Goal: Task Accomplishment & Management: Use online tool/utility

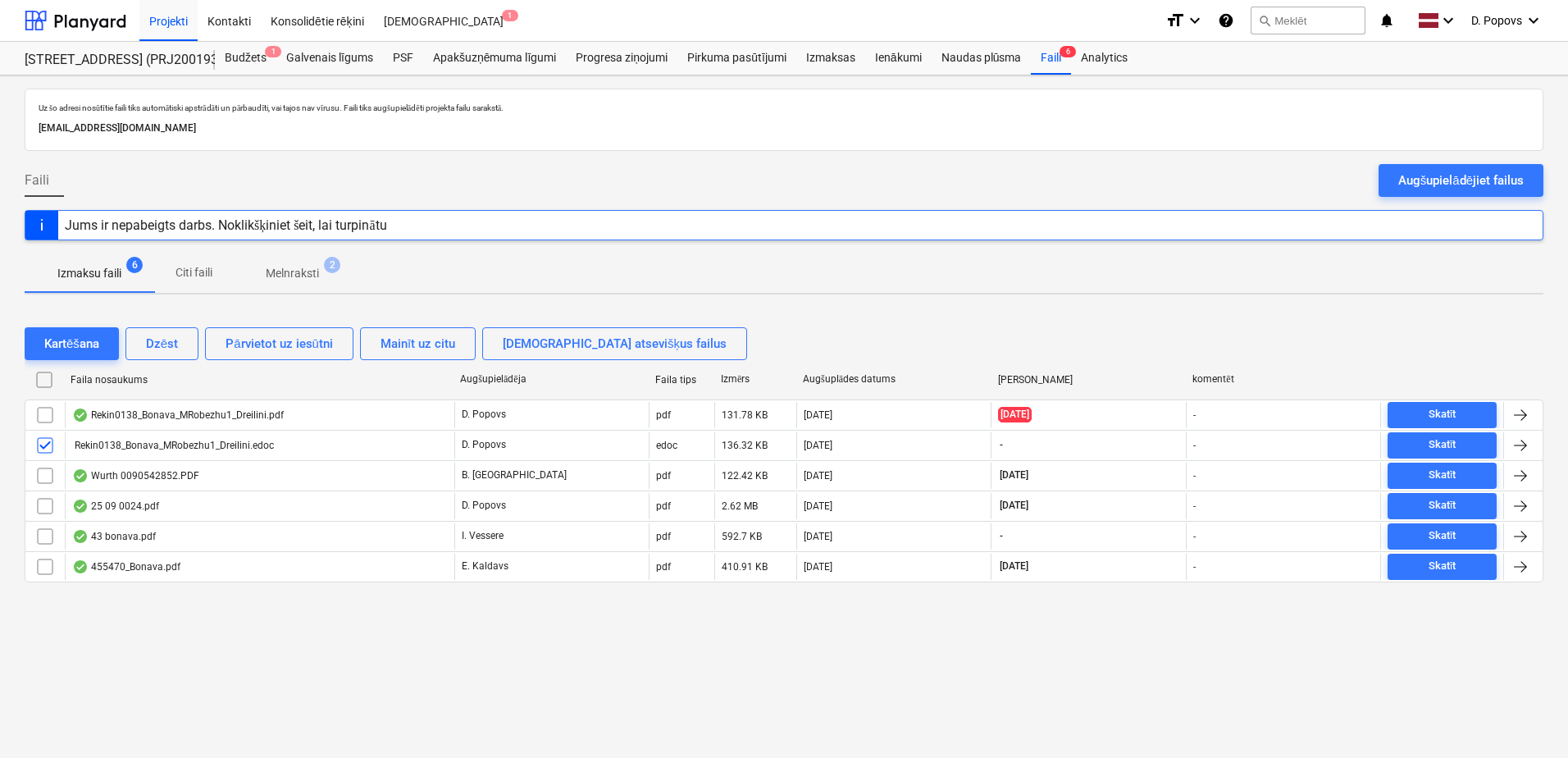
click at [151, 630] on div "Uz šo adresi nosūtītie faili tiks automātiski apstrādāti un pārbaudīti, vai taj…" at bounding box center [784, 416] width 1568 height 683
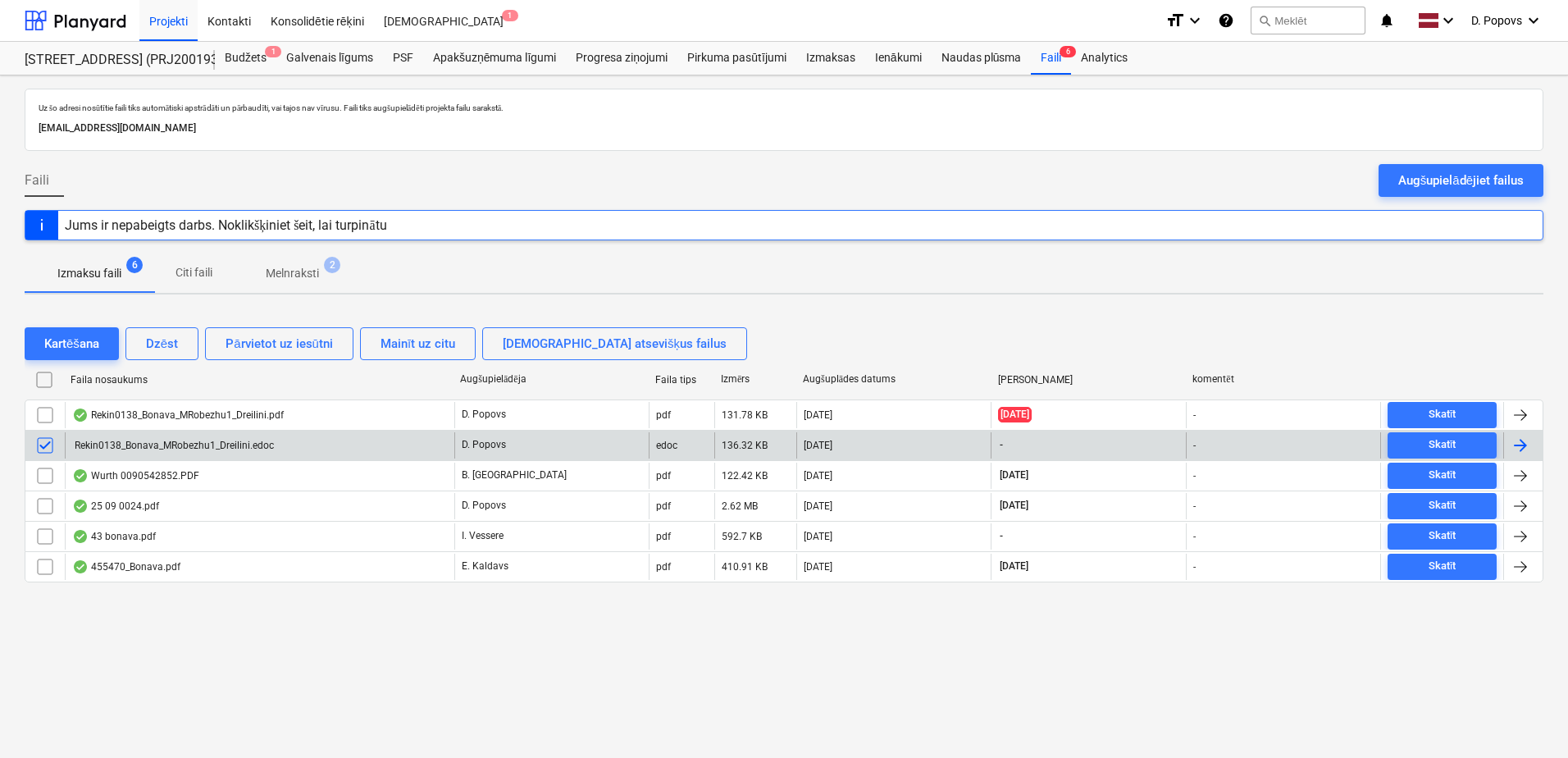
click at [48, 447] on input "checkbox" at bounding box center [45, 445] width 26 height 26
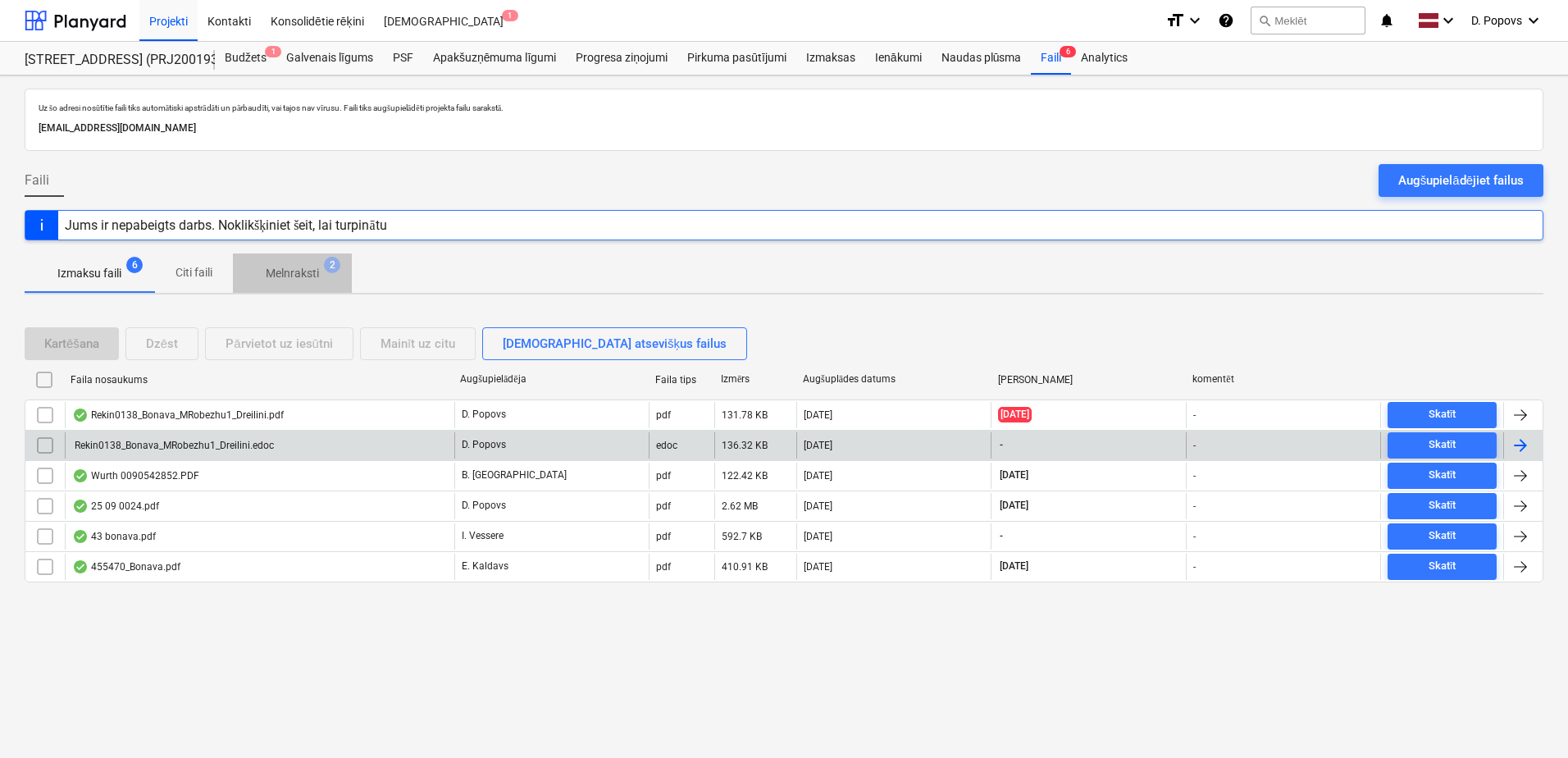
click at [289, 273] on p "Melnraksti" at bounding box center [292, 274] width 54 height 18
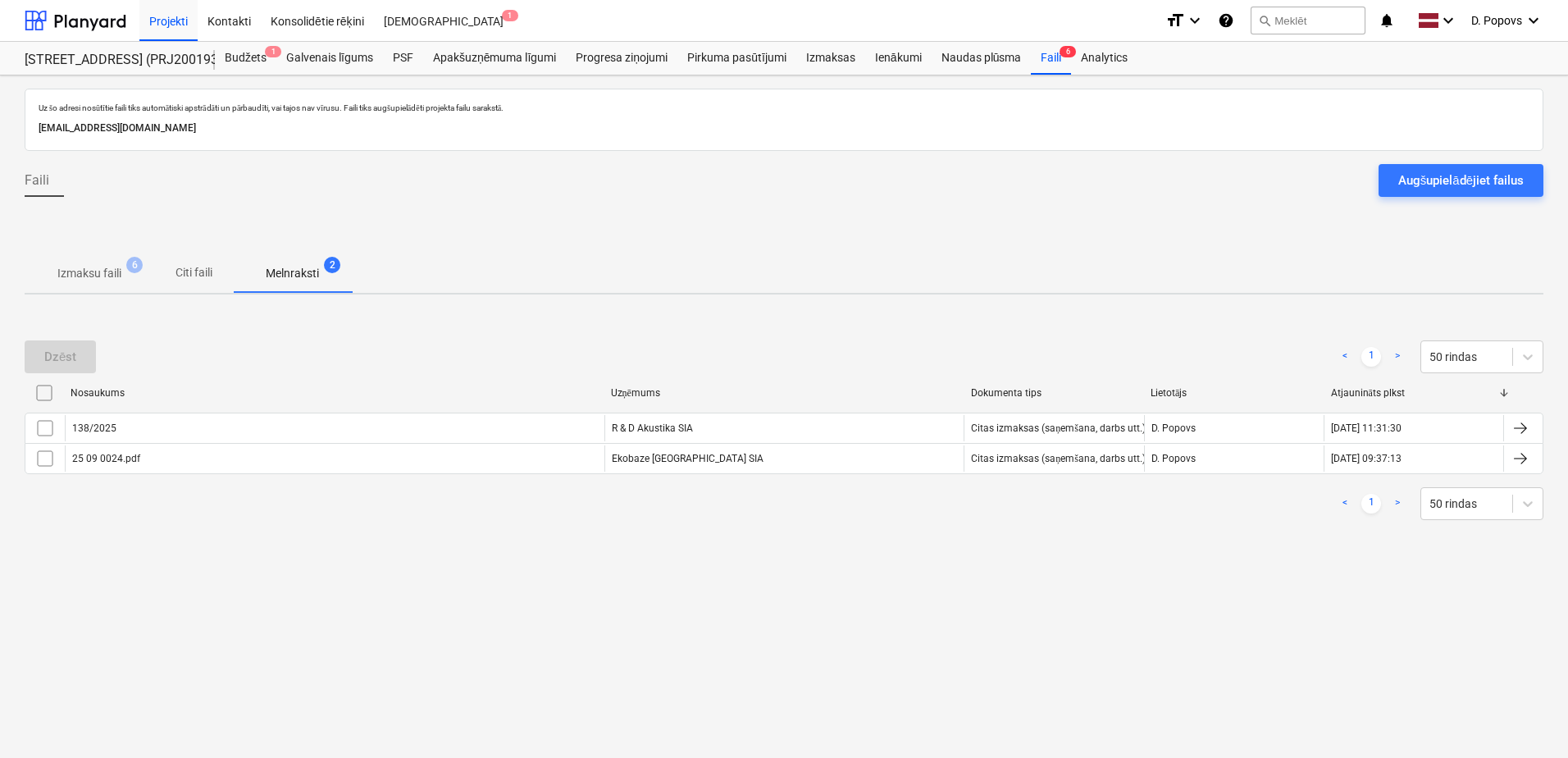
click at [90, 284] on span "Izmaksu faili 6" at bounding box center [89, 274] width 130 height 29
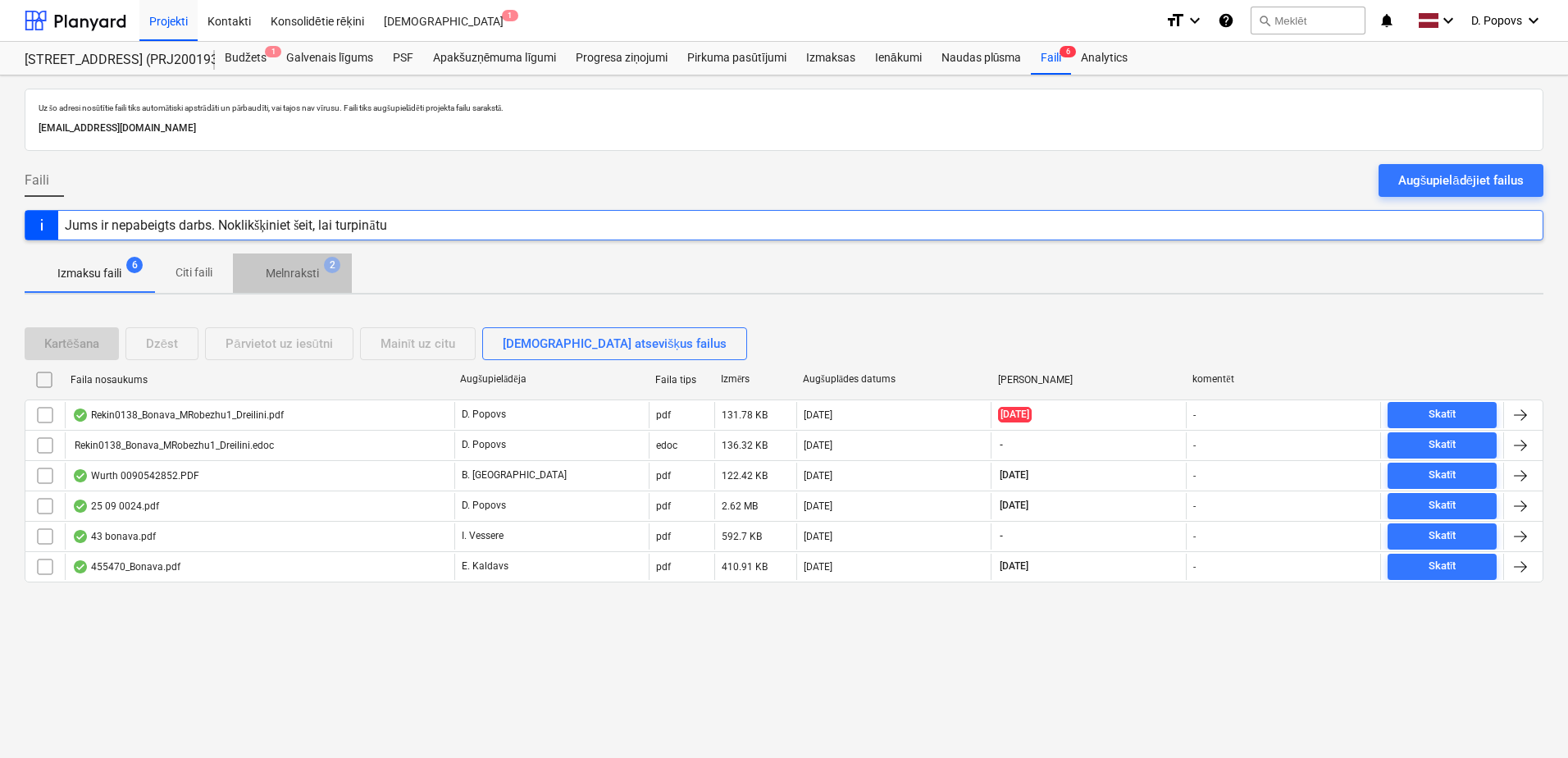
click at [279, 280] on p "Melnraksti" at bounding box center [292, 274] width 54 height 18
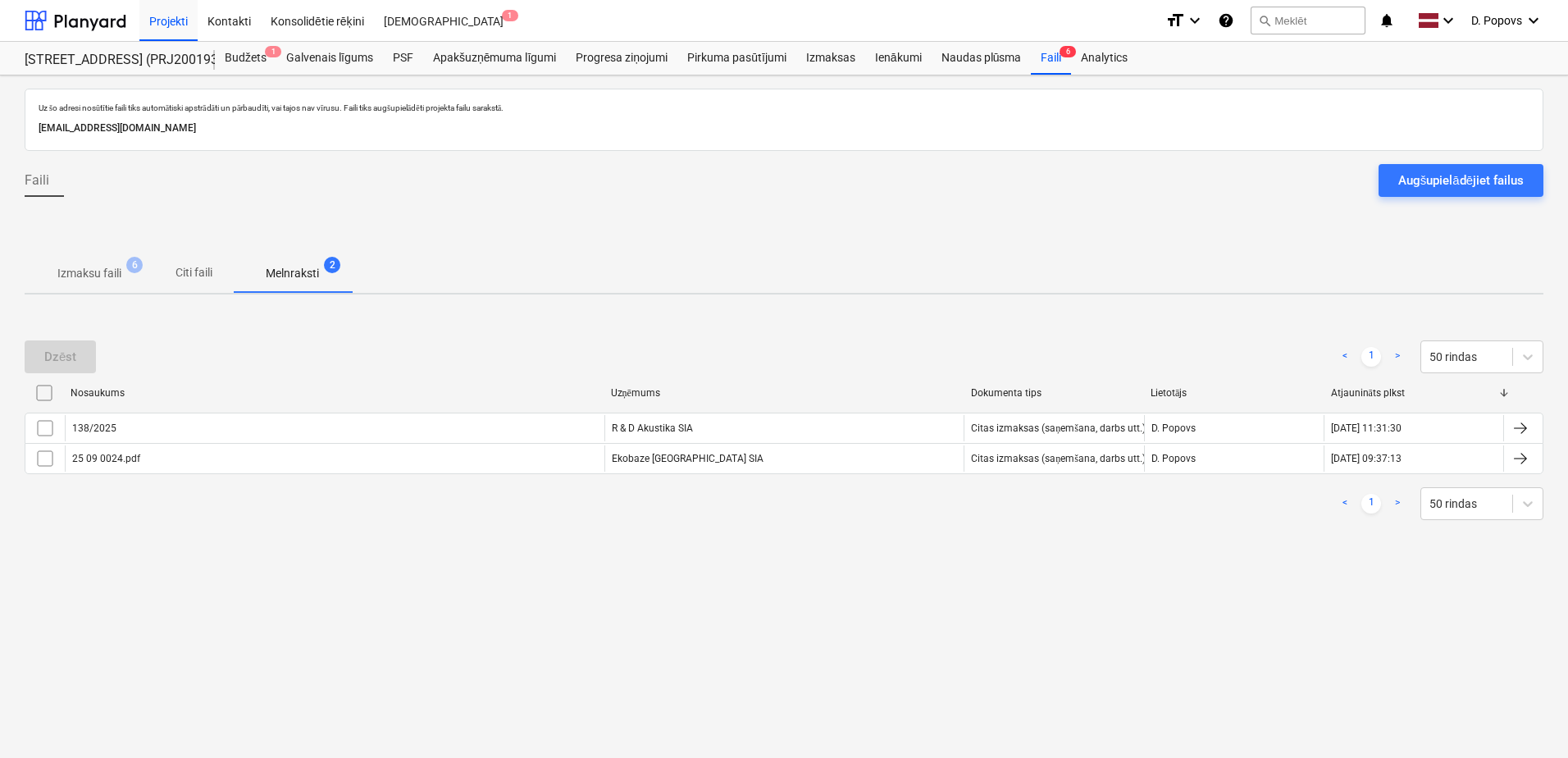
click at [125, 266] on span "Izmaksu faili 6" at bounding box center [89, 274] width 90 height 18
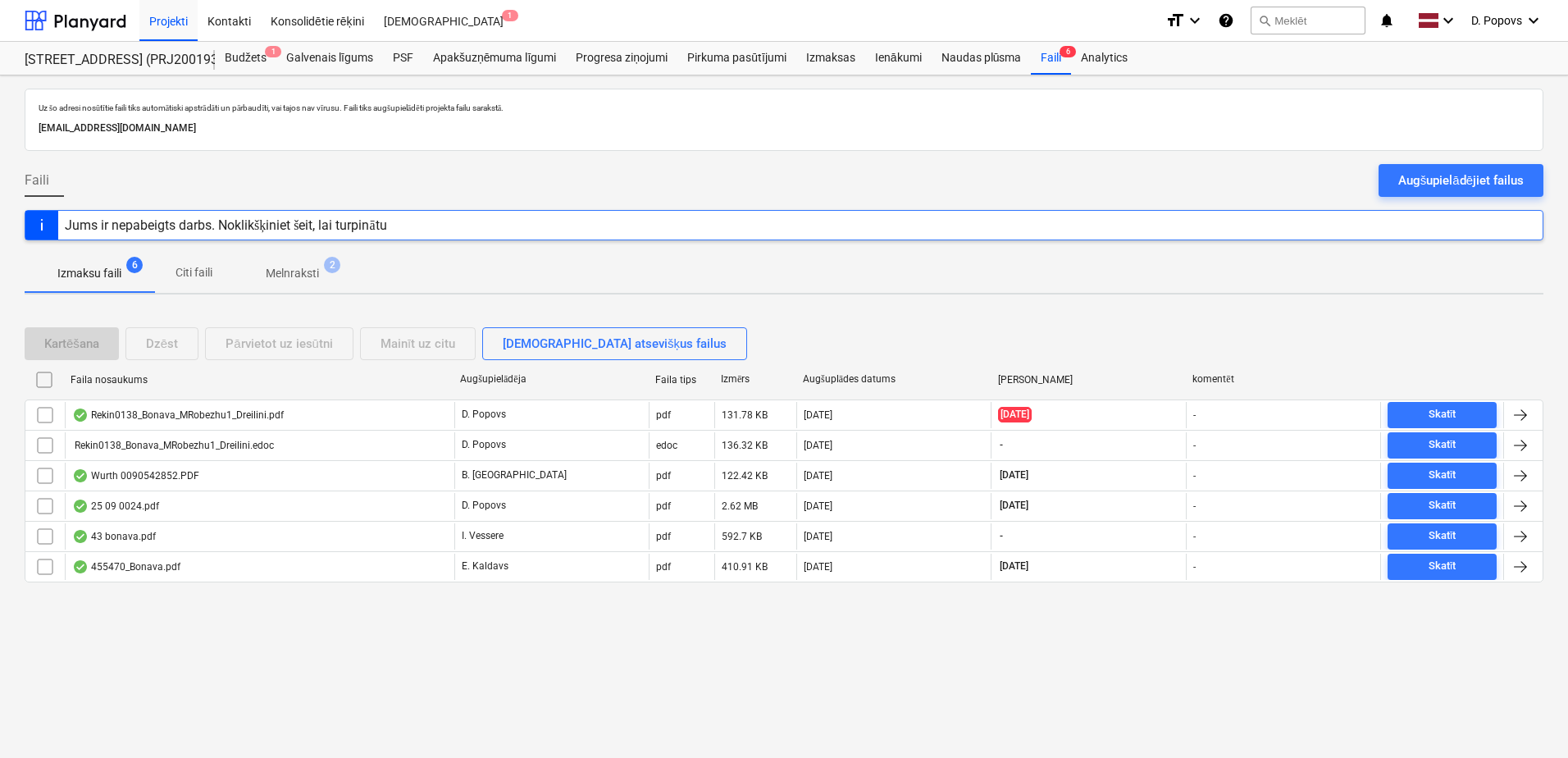
click at [573, 647] on div "Uz šo adresi nosūtītie faili tiks automātiski apstrādāti un pārbaudīti, vai taj…" at bounding box center [784, 416] width 1568 height 683
click at [649, 630] on div "Uz šo adresi nosūtītie faili tiks automātiski apstrādāti un pārbaudīti, vai taj…" at bounding box center [784, 416] width 1568 height 683
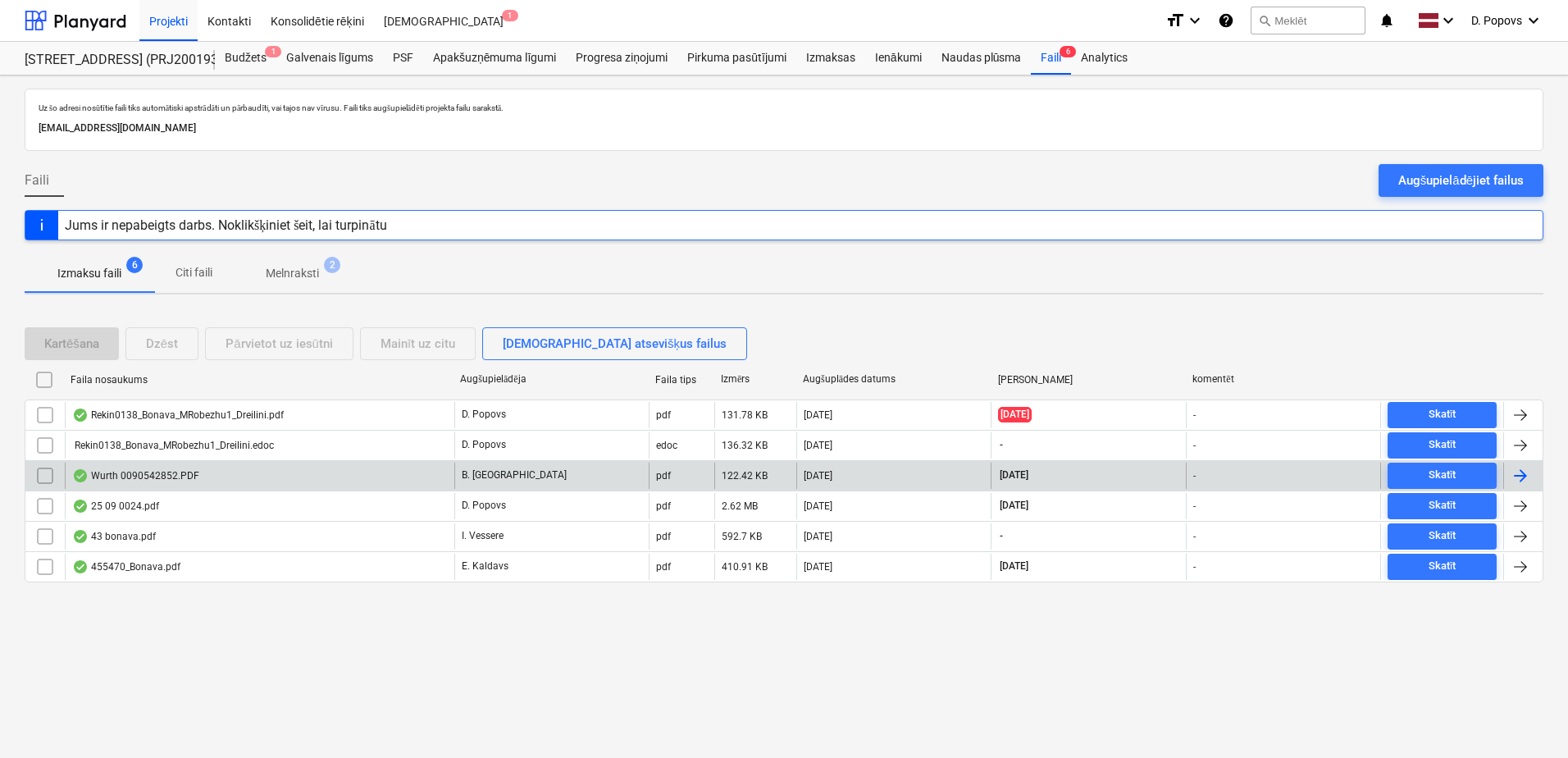
click at [500, 473] on p "B. [GEOGRAPHIC_DATA]" at bounding box center [514, 475] width 104 height 14
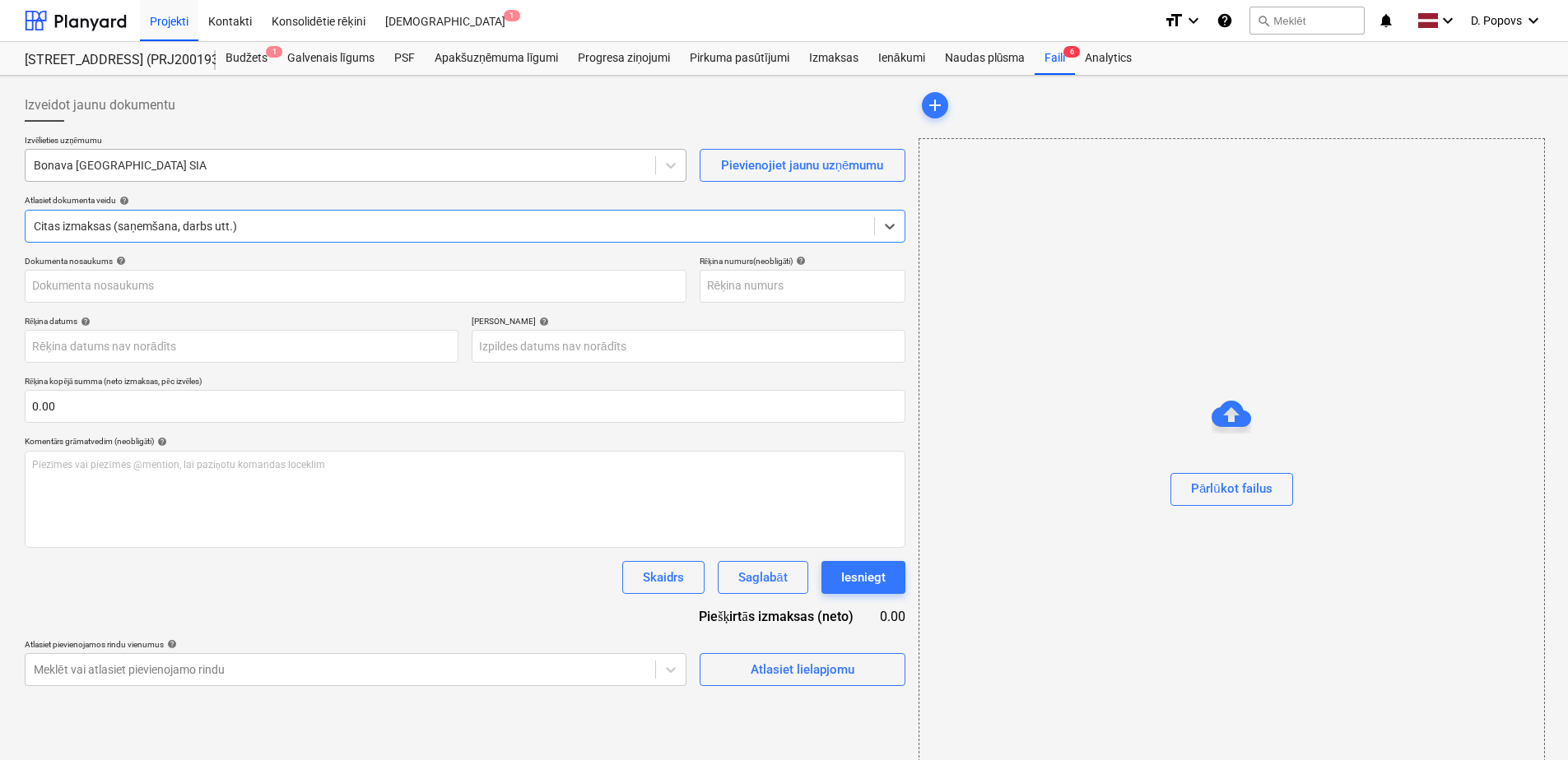
click at [249, 159] on div at bounding box center [340, 165] width 613 height 17
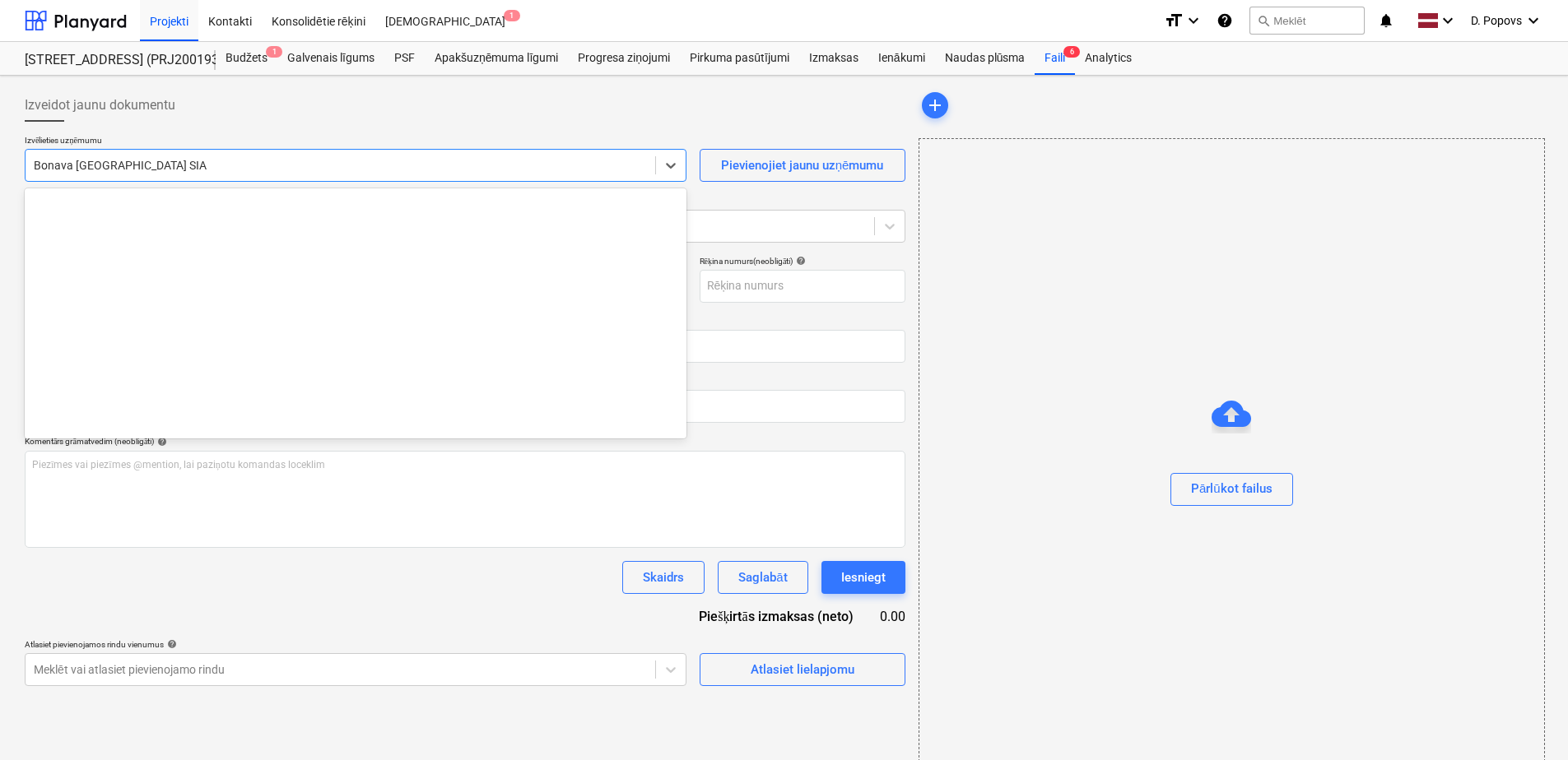
type input "90542852"
type input "[DATE]"
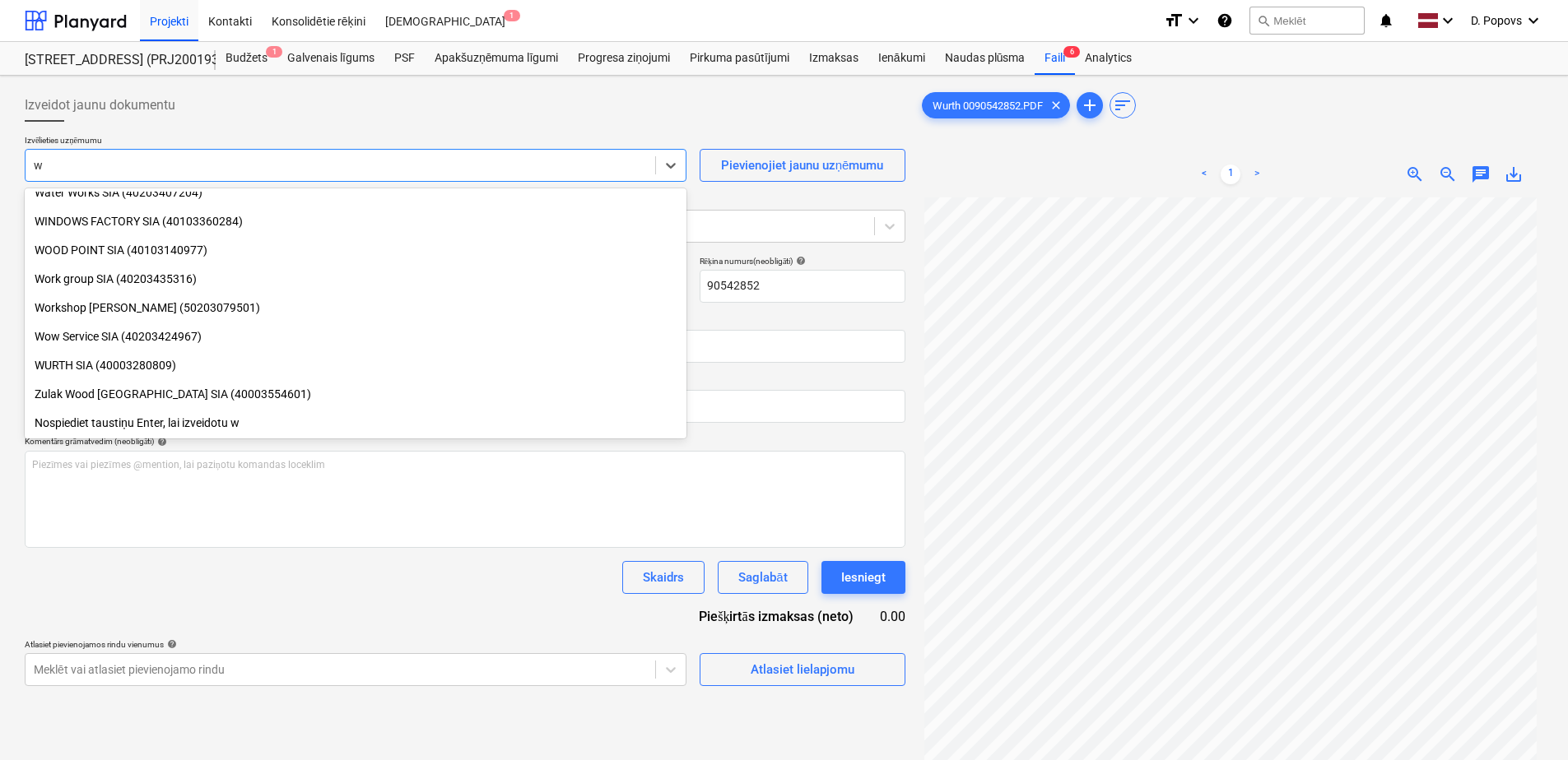
scroll to position [415, 0]
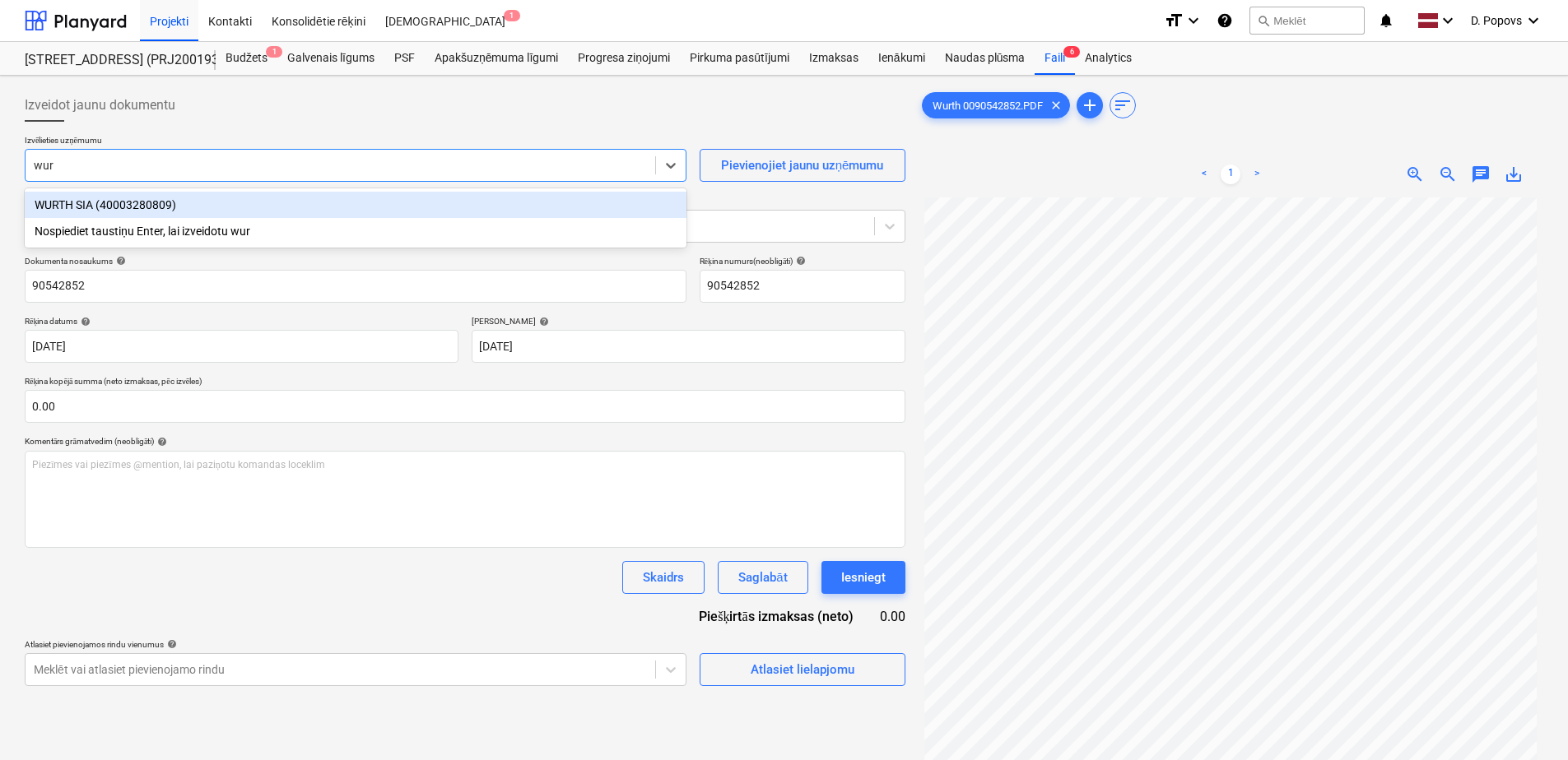
type input "wurt"
click at [204, 190] on div "WURTH SIA (40003280809) Nospiediet taustiņu Enter, lai izveidotu wurt" at bounding box center [355, 217] width 662 height 59
drag, startPoint x: 208, startPoint y: 216, endPoint x: 219, endPoint y: 213, distance: 11.4
click at [210, 216] on div "WURTH SIA (40003280809)" at bounding box center [355, 205] width 662 height 26
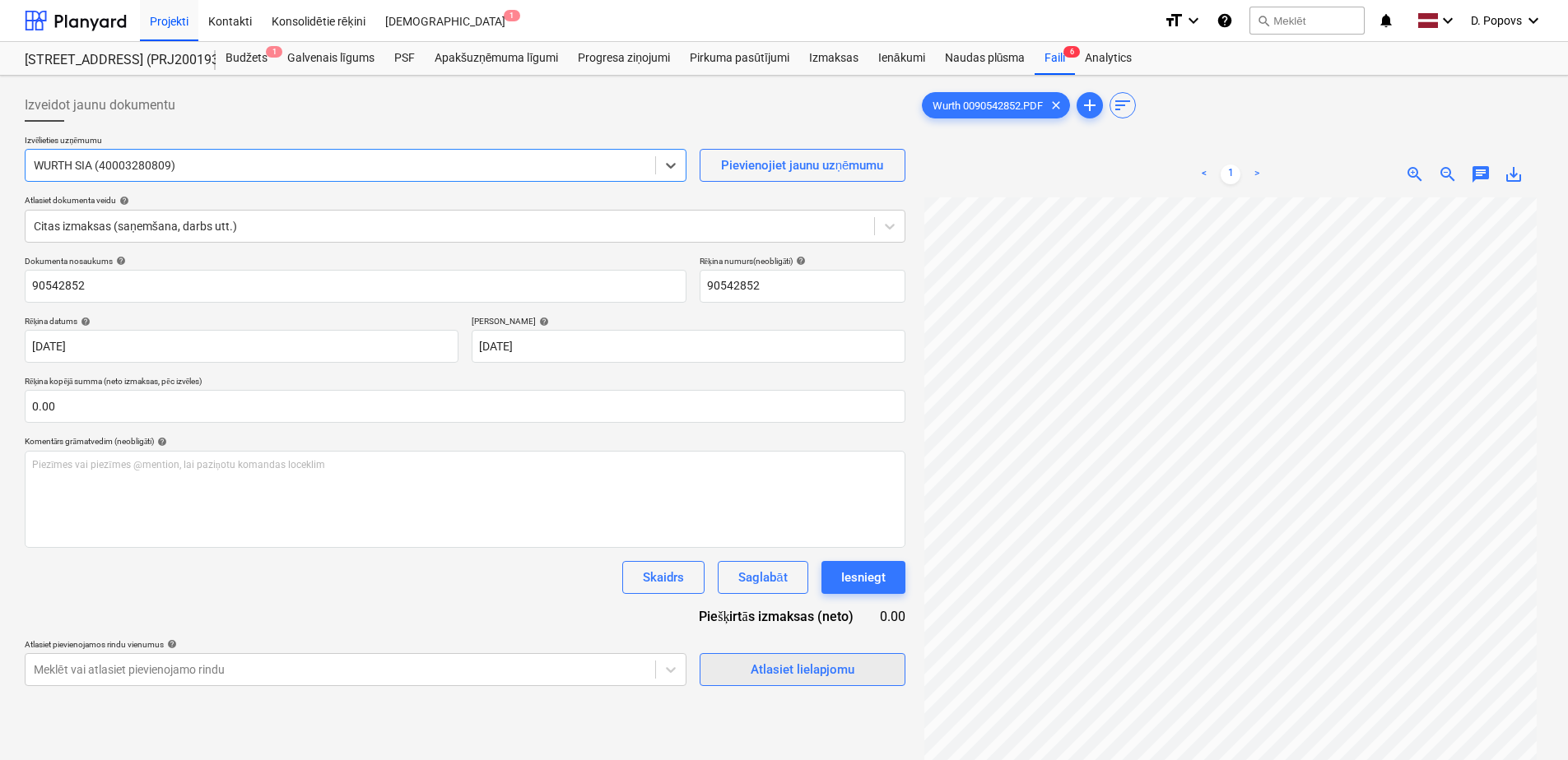
click at [732, 654] on button "Atlasiet lielapjomu" at bounding box center [803, 670] width 206 height 33
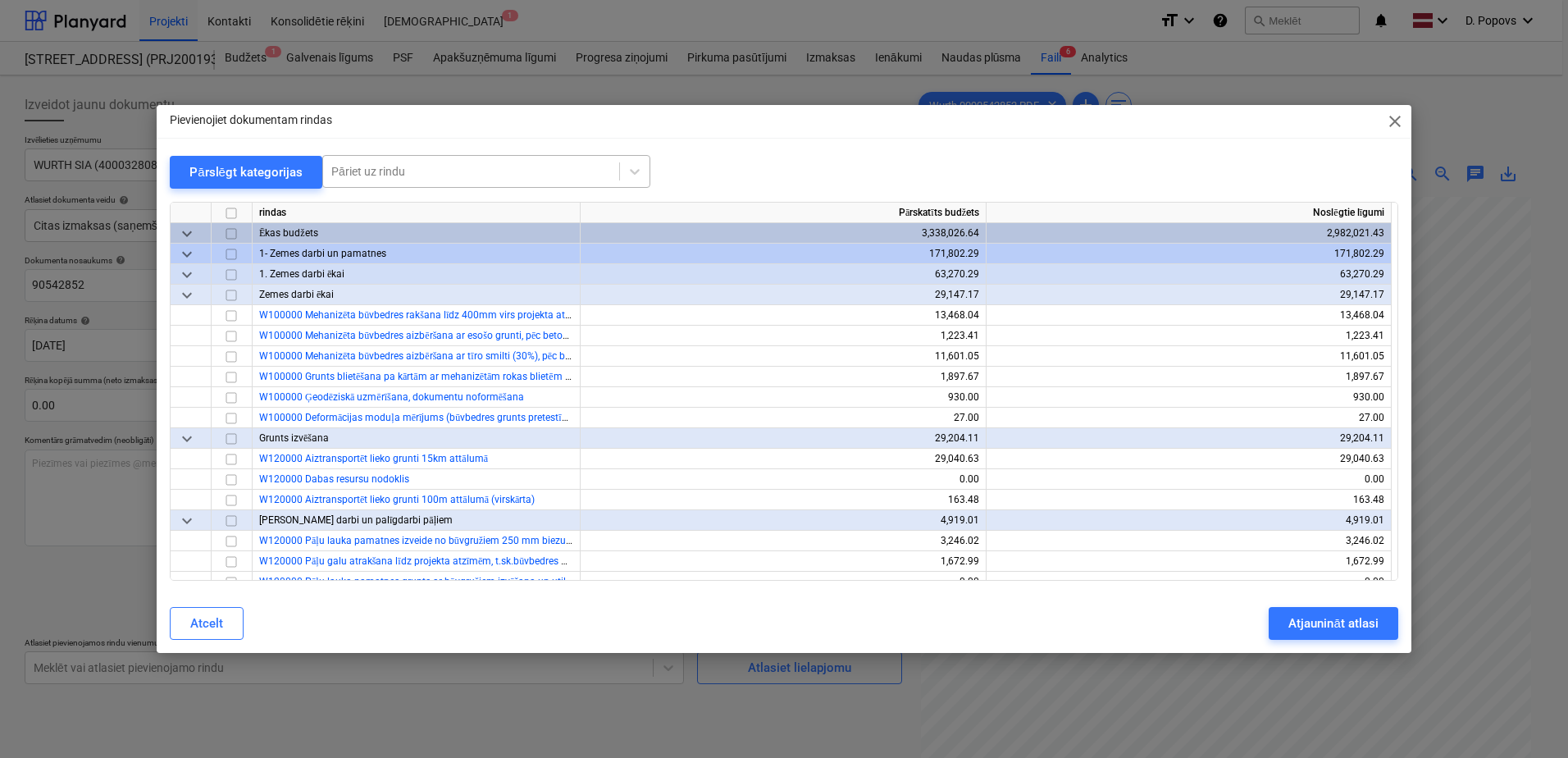
click at [513, 182] on div "Pāriet uz rindu" at bounding box center [486, 172] width 328 height 33
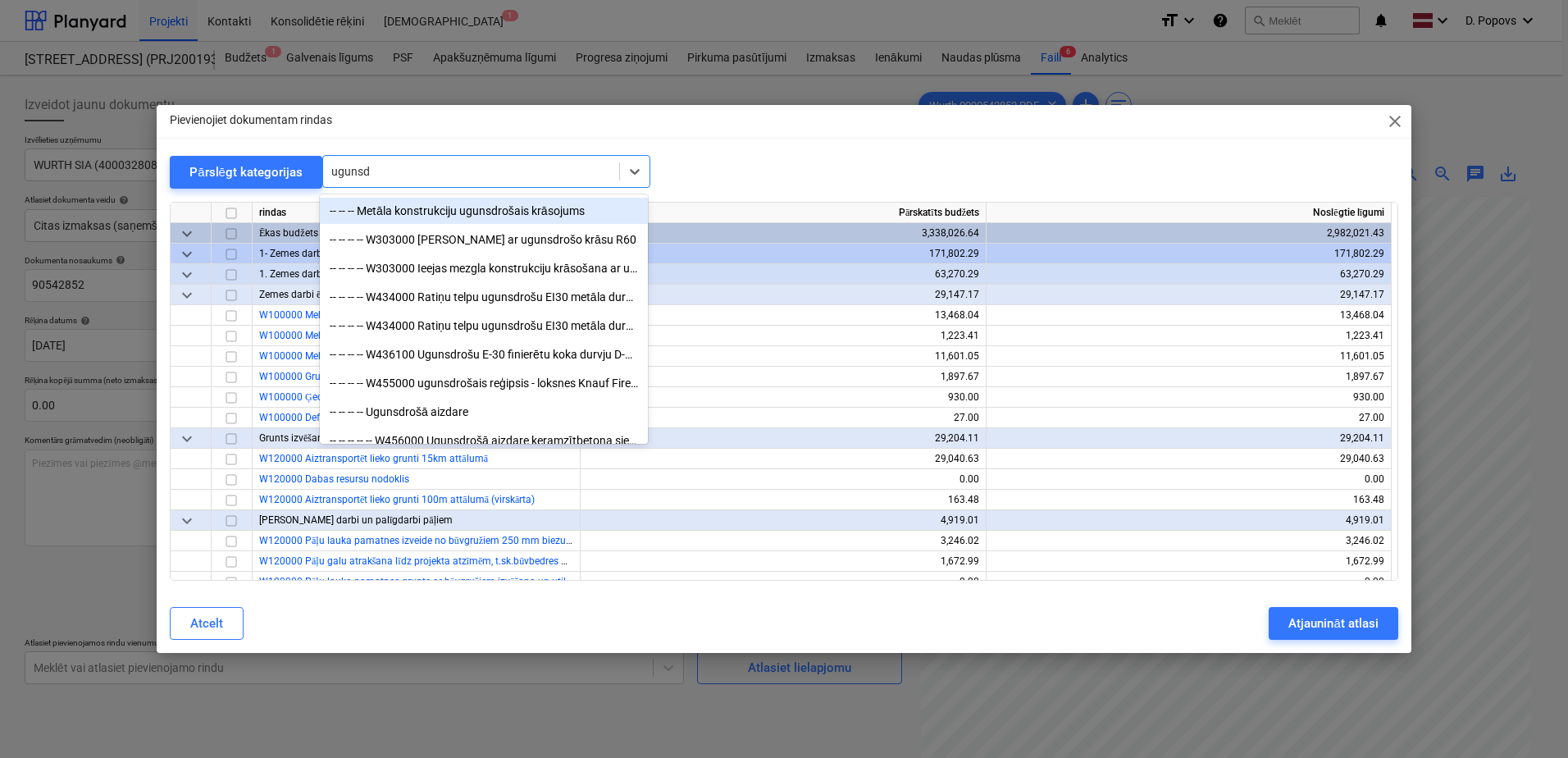
type input "ugunsdr"
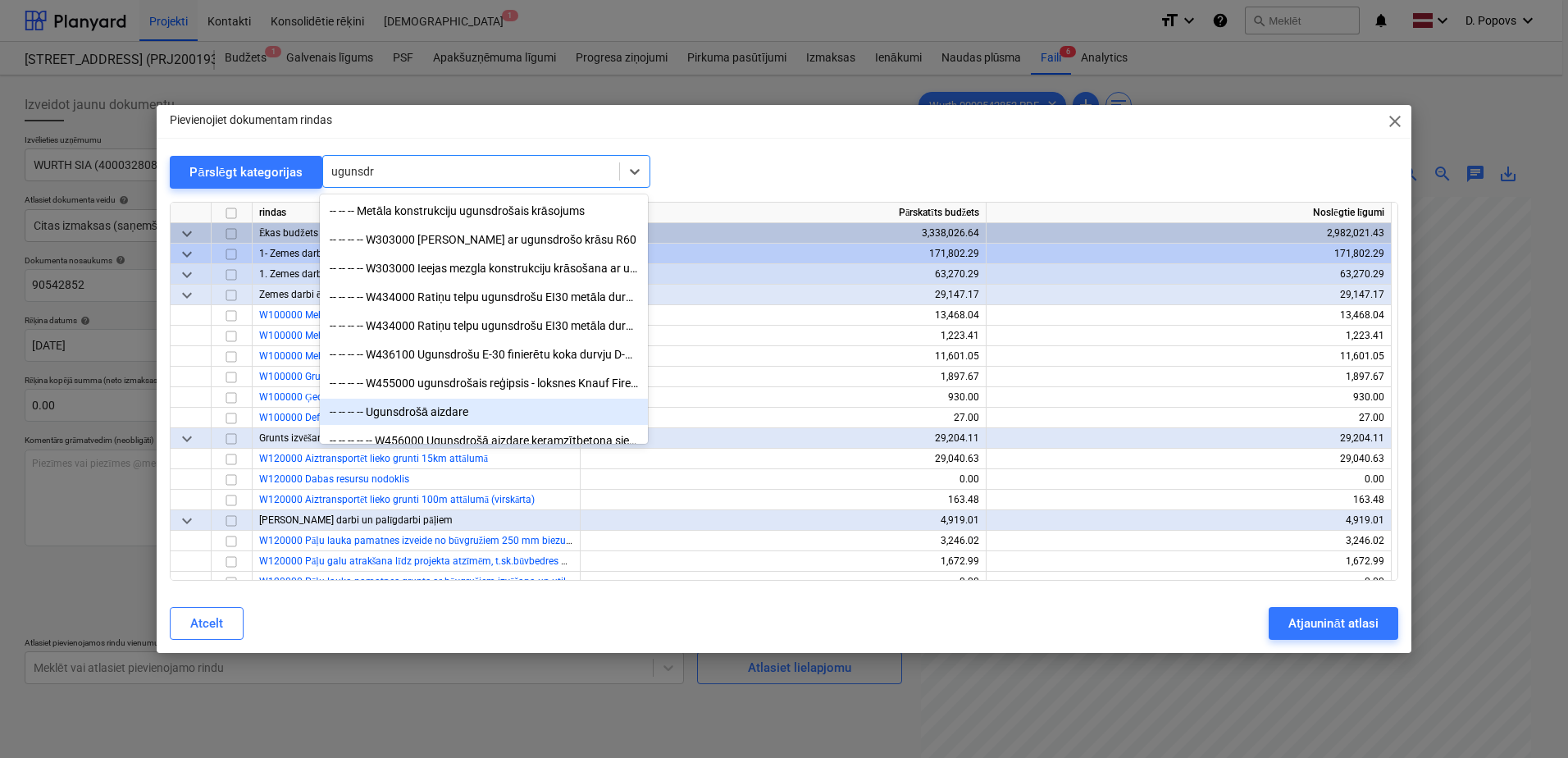
drag, startPoint x: 579, startPoint y: 400, endPoint x: 575, endPoint y: 410, distance: 10.8
click at [575, 410] on div "-- -- -- -- Ugunsdrošā aizdare" at bounding box center [483, 411] width 328 height 26
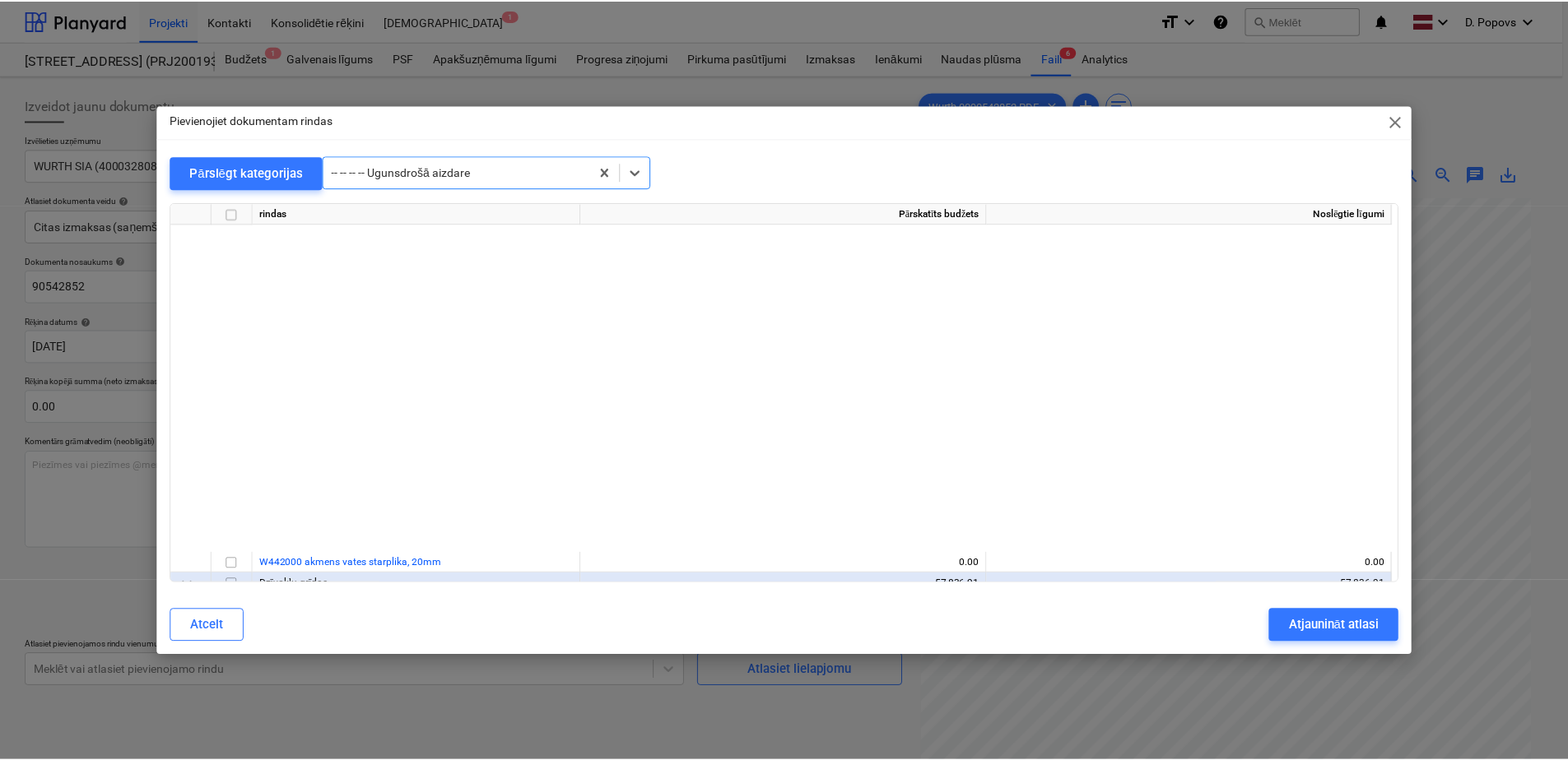
scroll to position [5572, 0]
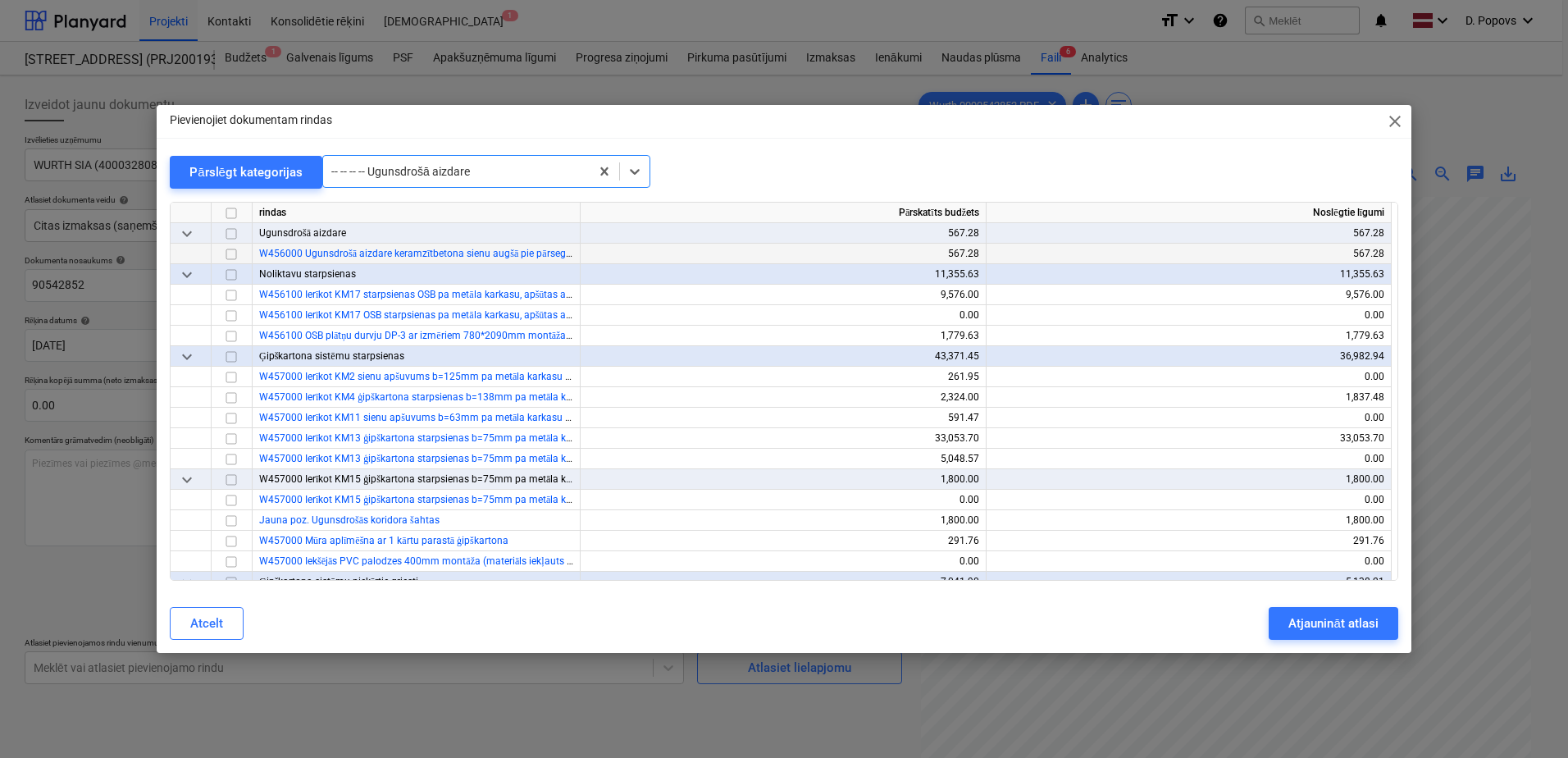
click at [229, 250] on input "checkbox" at bounding box center [231, 254] width 20 height 20
click at [1329, 618] on div "Atjaunināt atlasi" at bounding box center [1333, 623] width 90 height 21
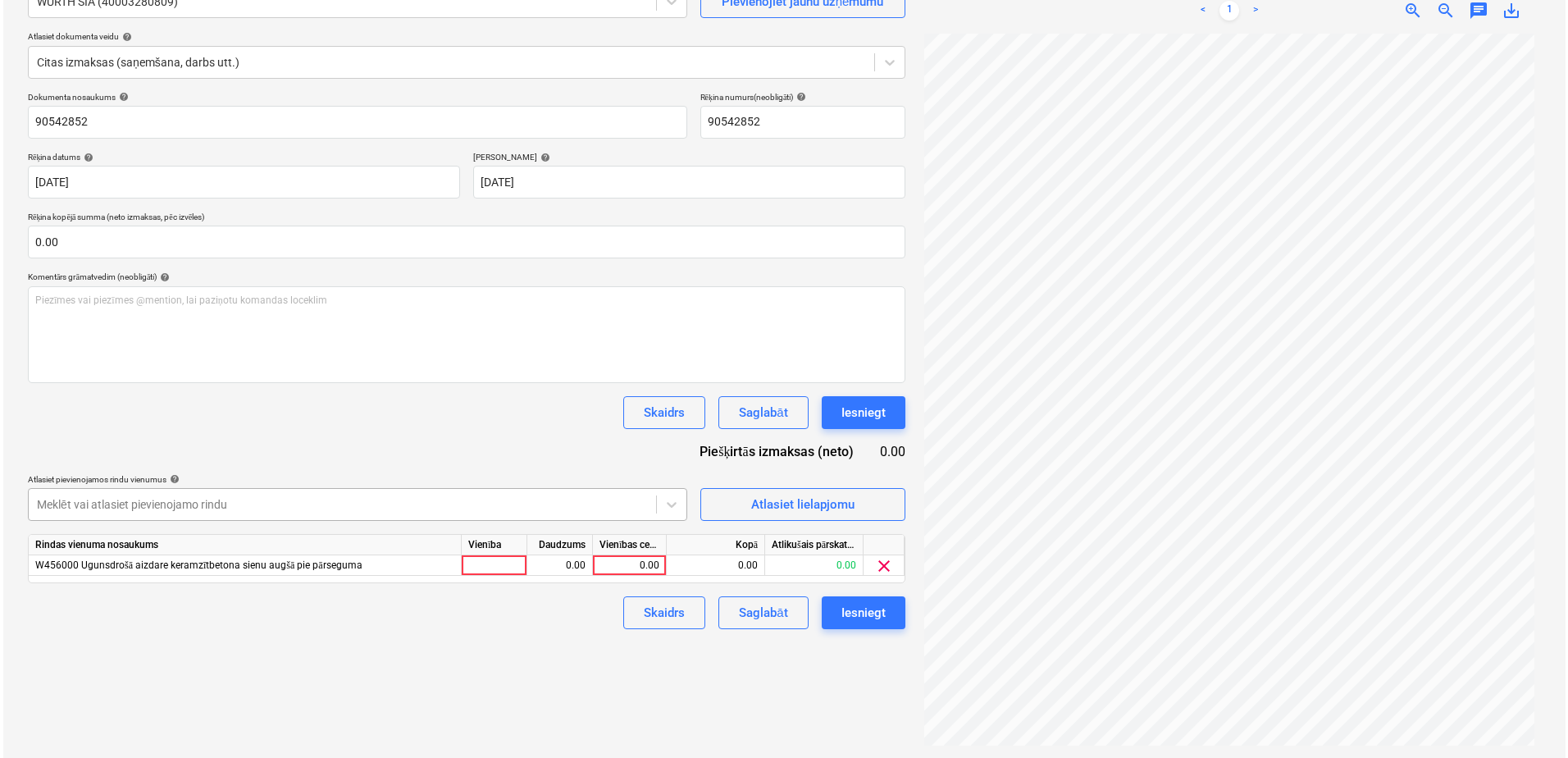
scroll to position [164, 0]
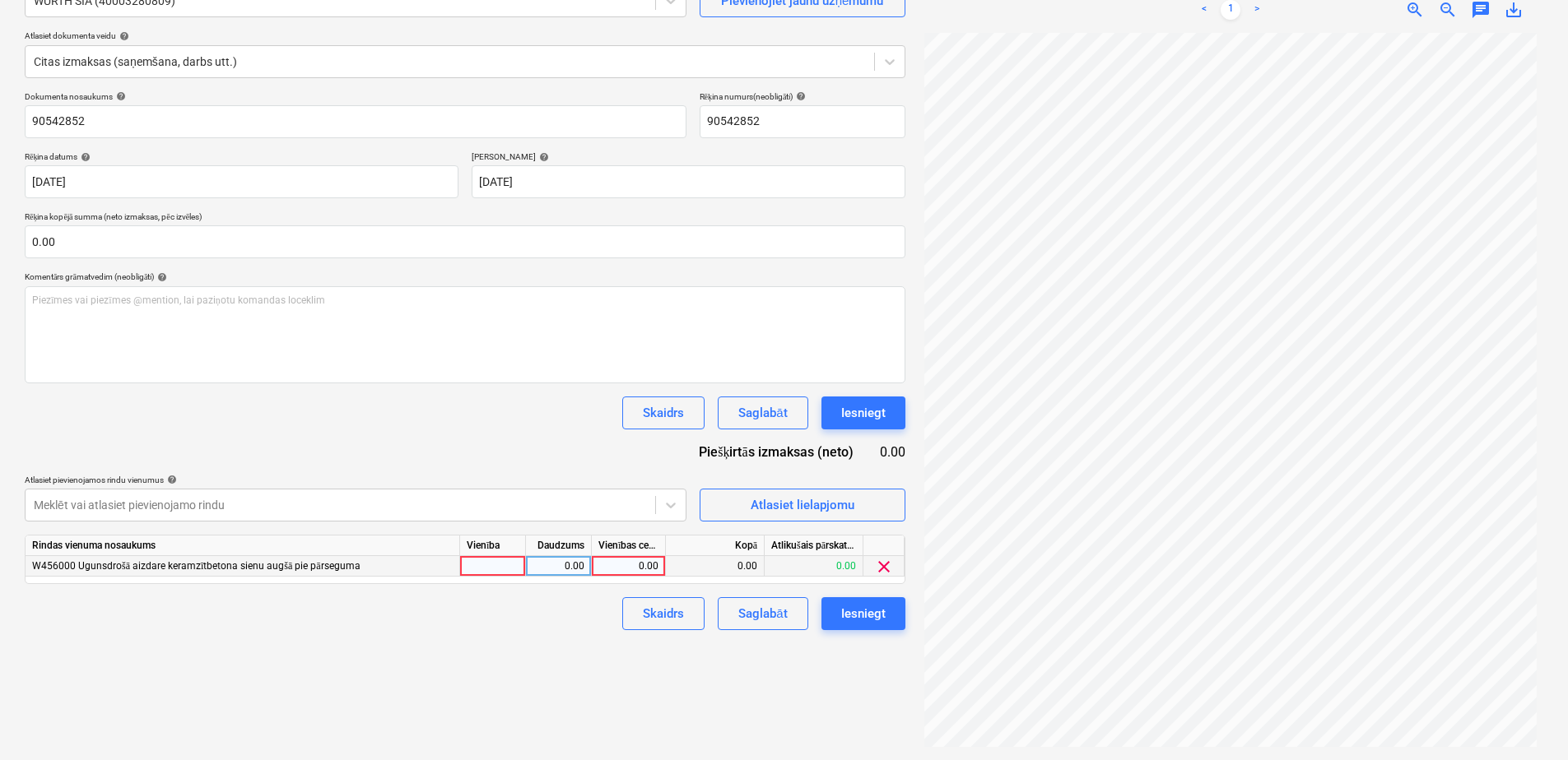
click at [886, 571] on span "clear" at bounding box center [884, 566] width 20 height 20
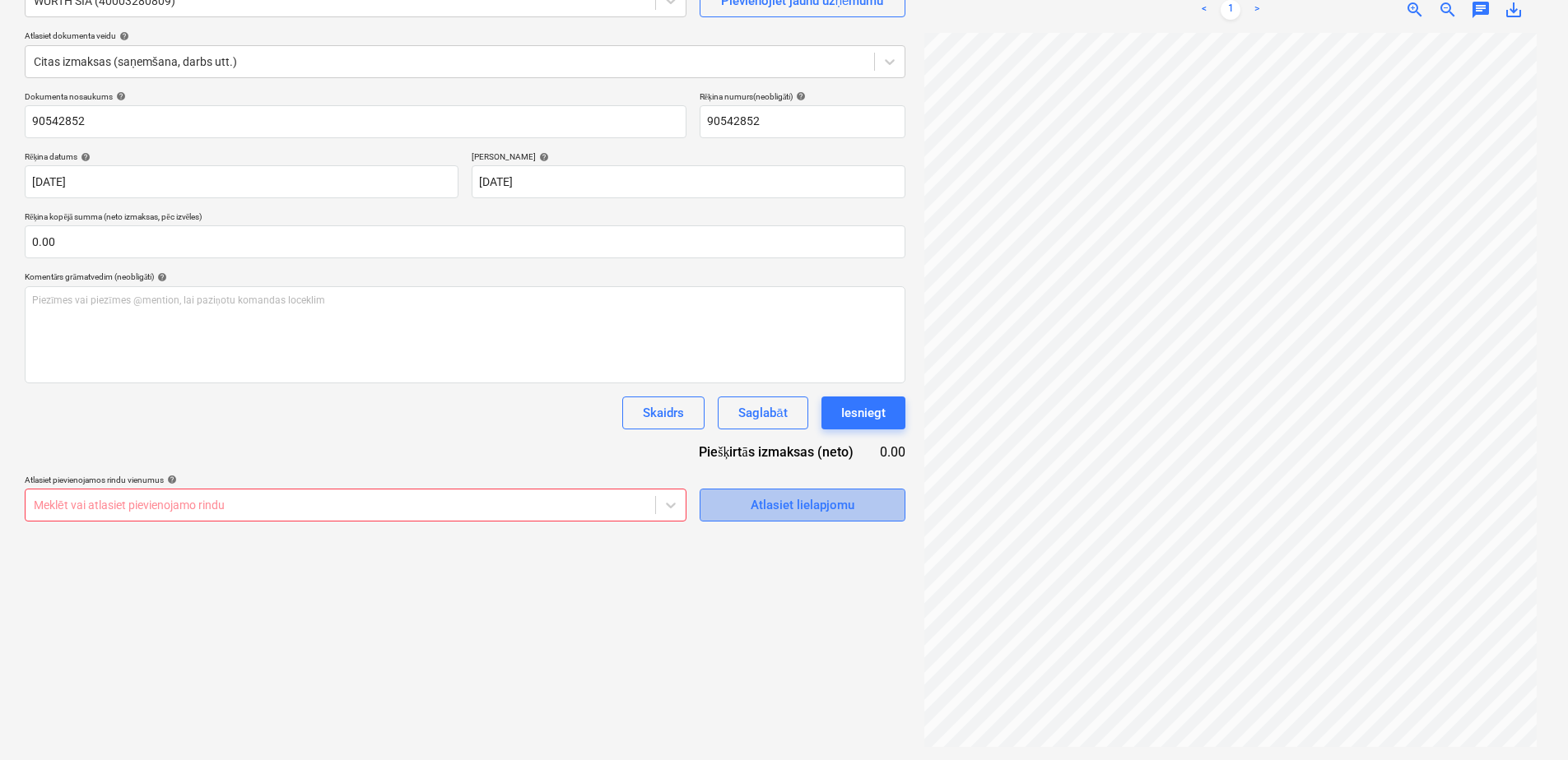
click at [808, 517] on button "Atlasiet lielapjomu" at bounding box center [803, 505] width 206 height 33
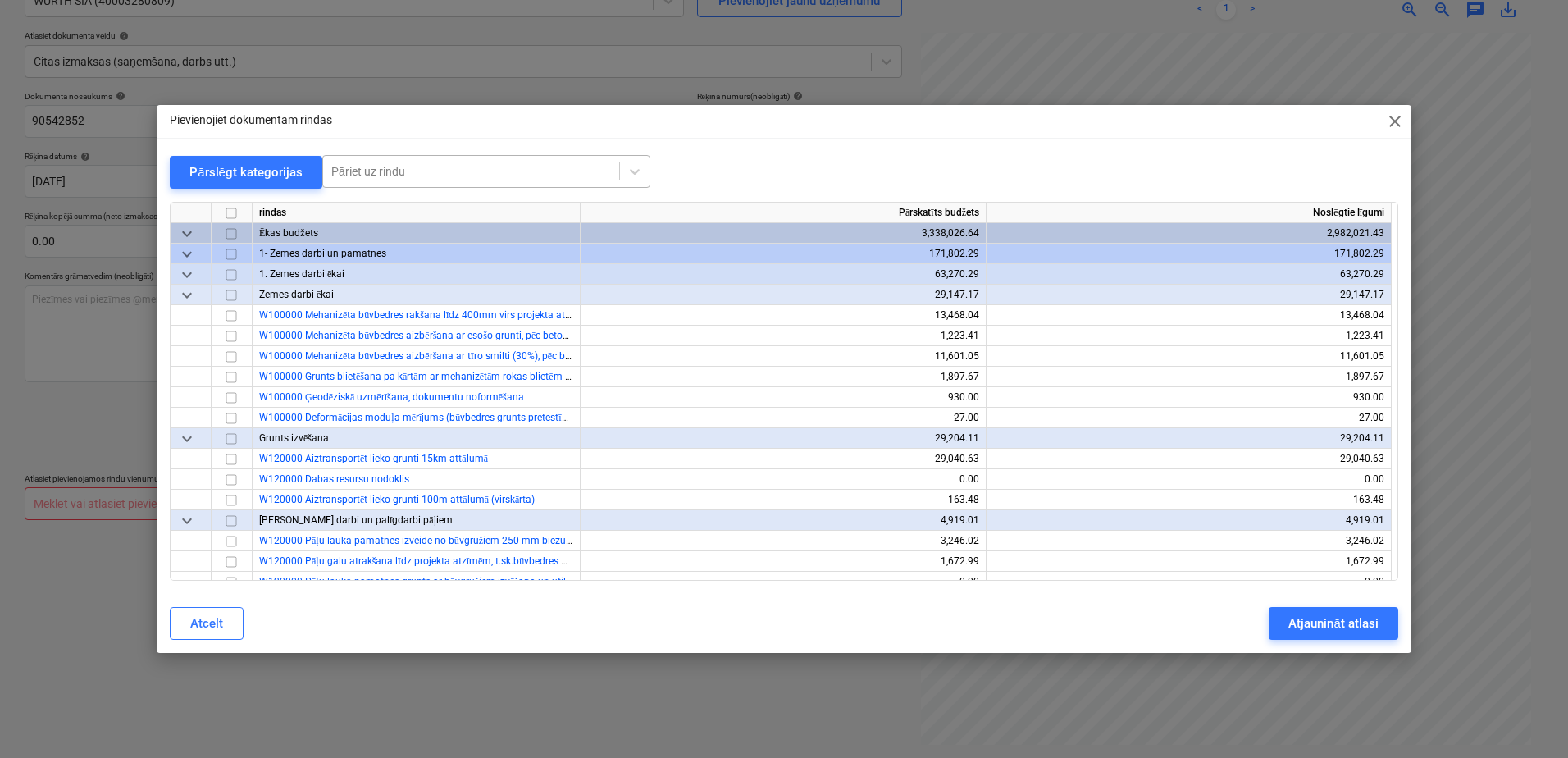
click at [550, 156] on div "Pāriet uz rindu" at bounding box center [486, 172] width 328 height 33
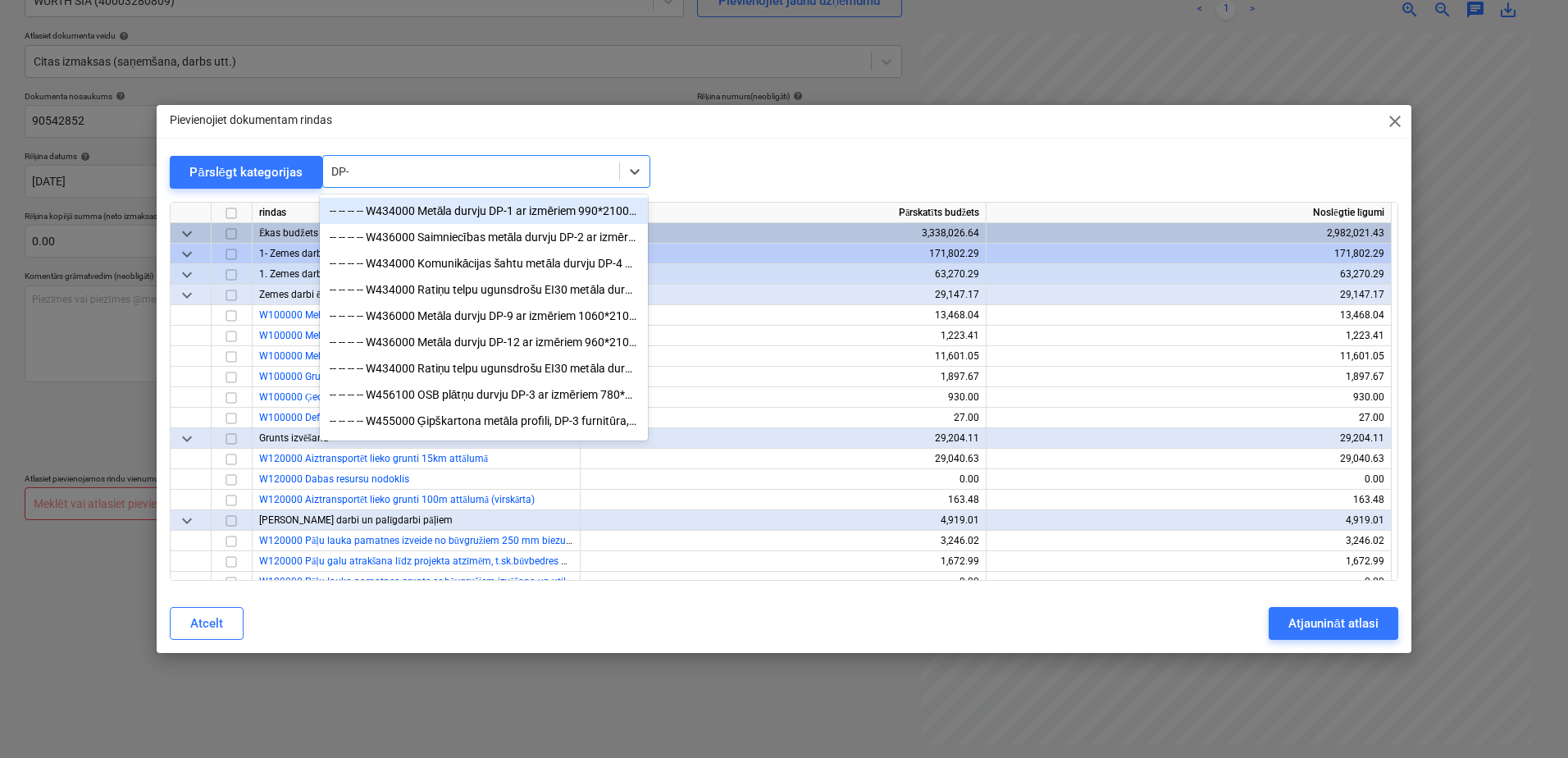
type input "DP-3"
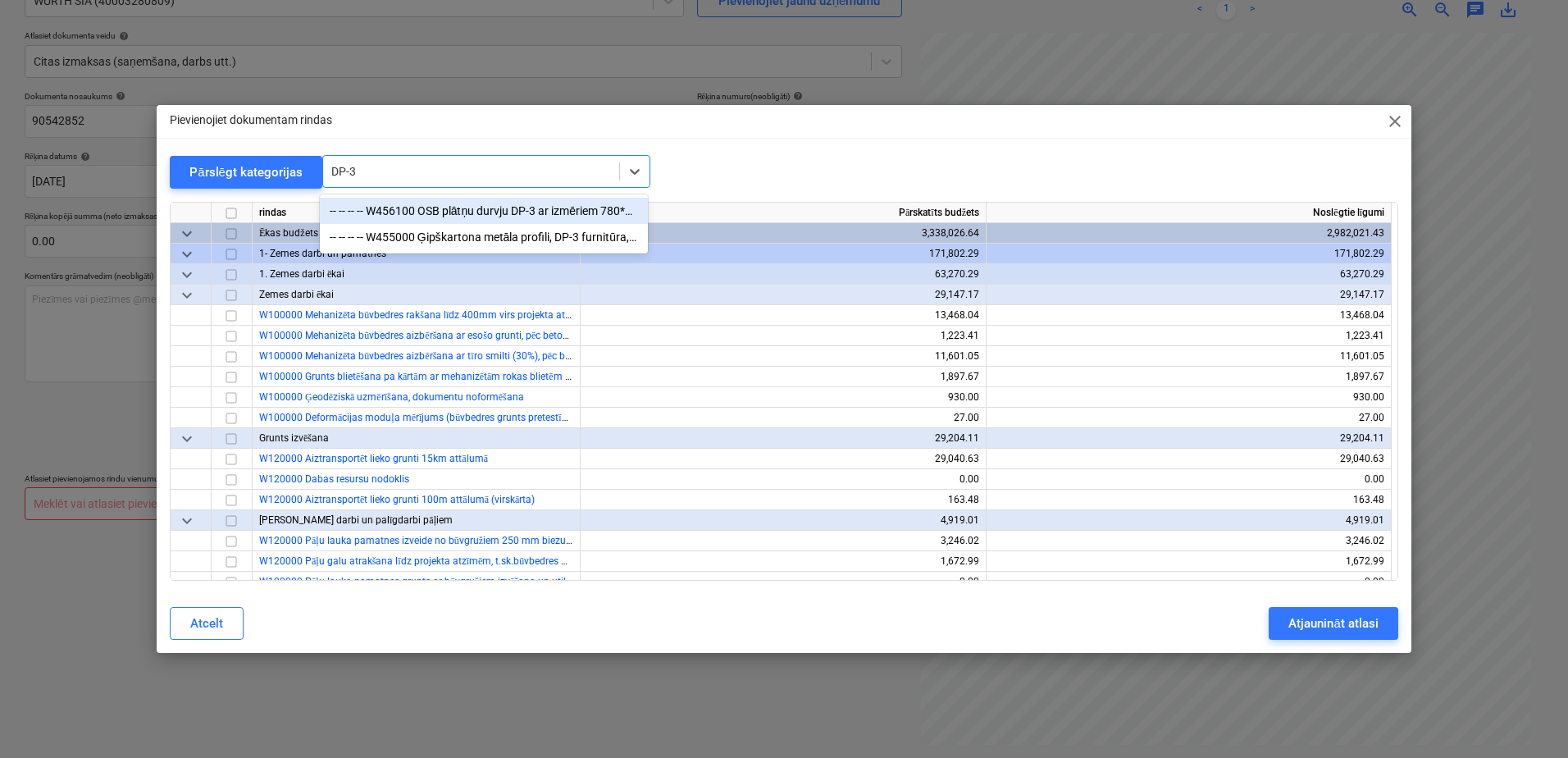
click at [518, 219] on div "-- -- -- -- W456100 OSB plātņu durvju DP-3 ar izmēriem 780*2090mm montāža un iz…" at bounding box center [483, 210] width 328 height 26
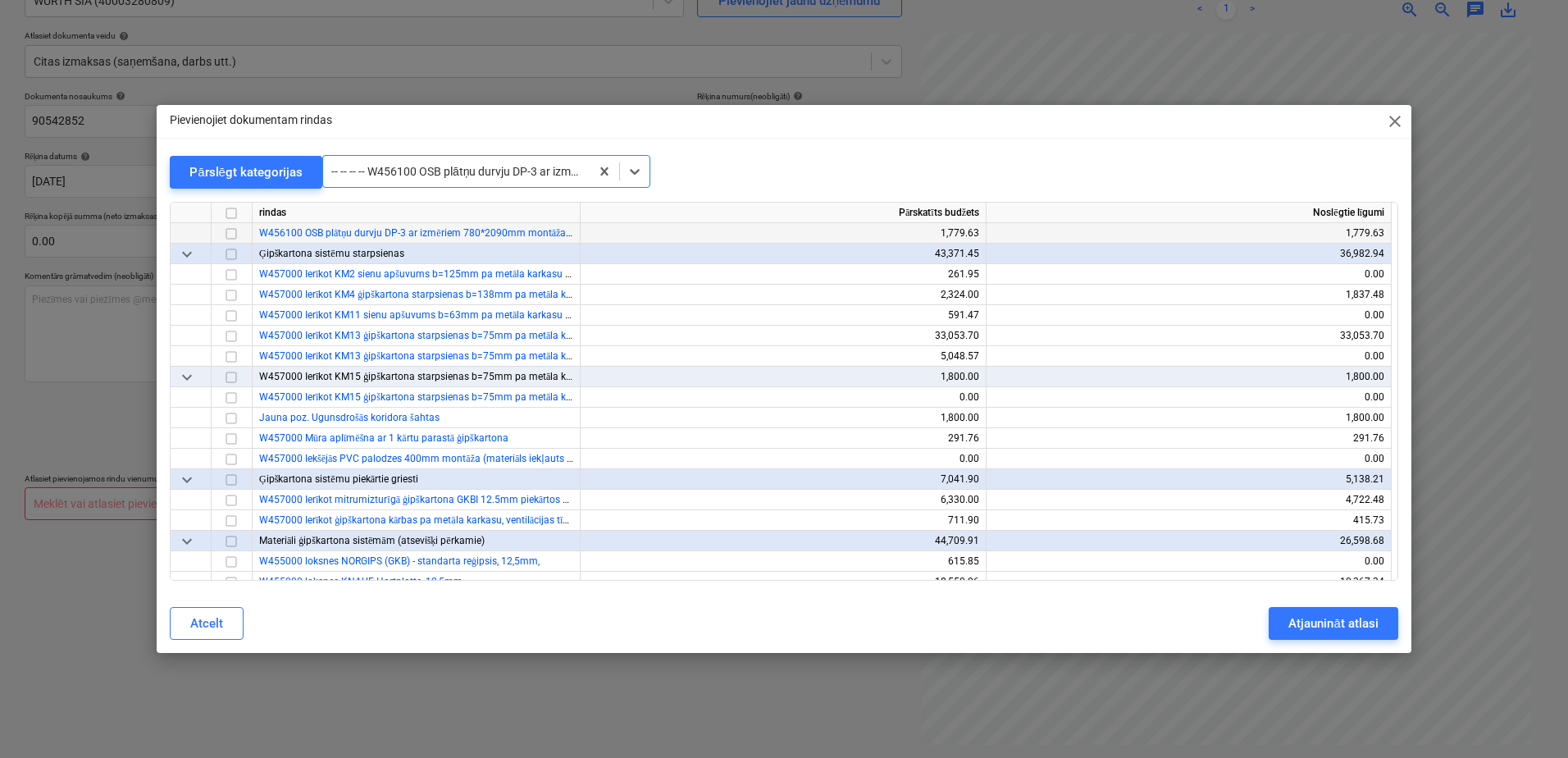
scroll to position [5578, 0]
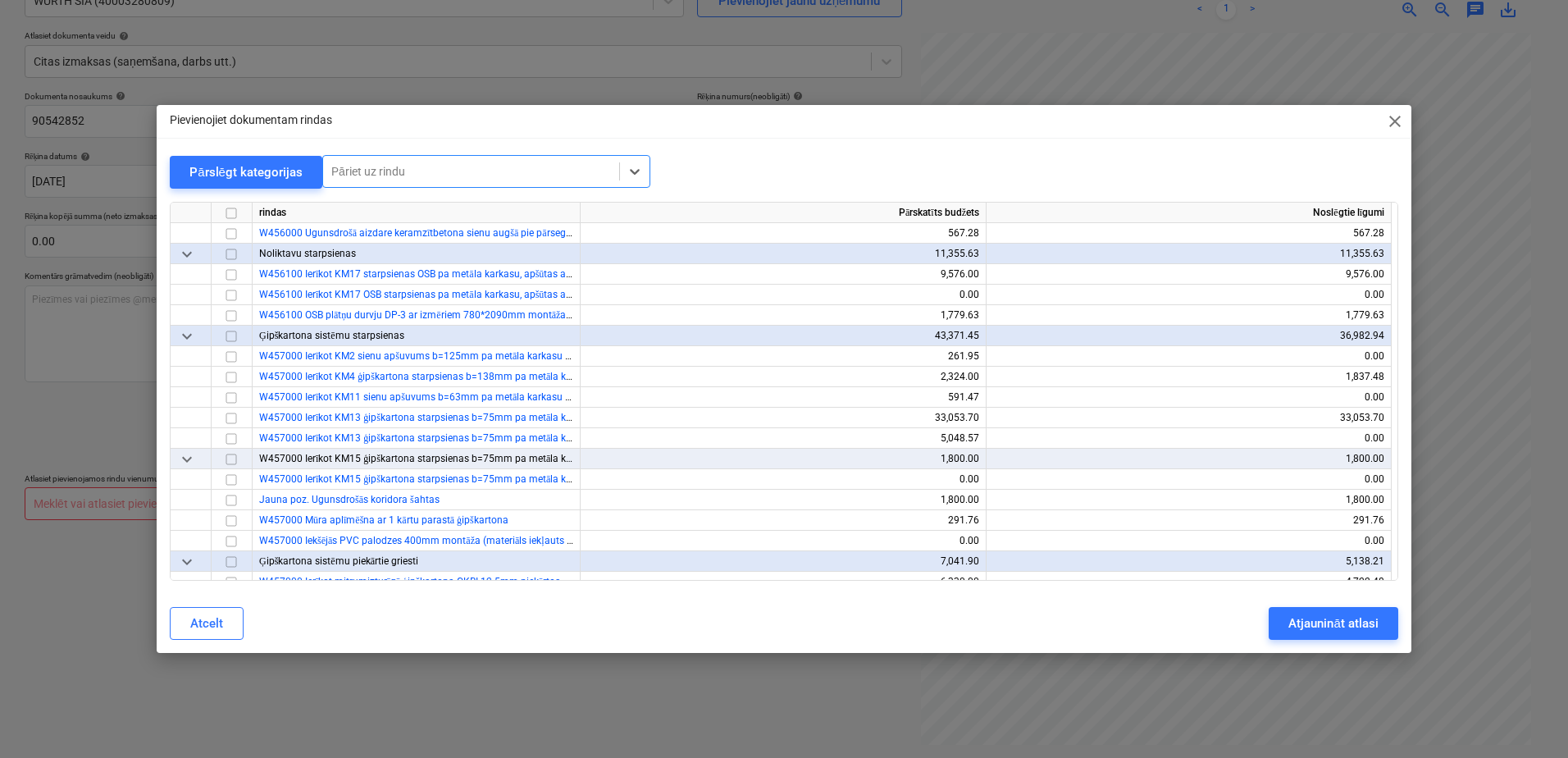
click at [502, 166] on div at bounding box center [471, 171] width 279 height 17
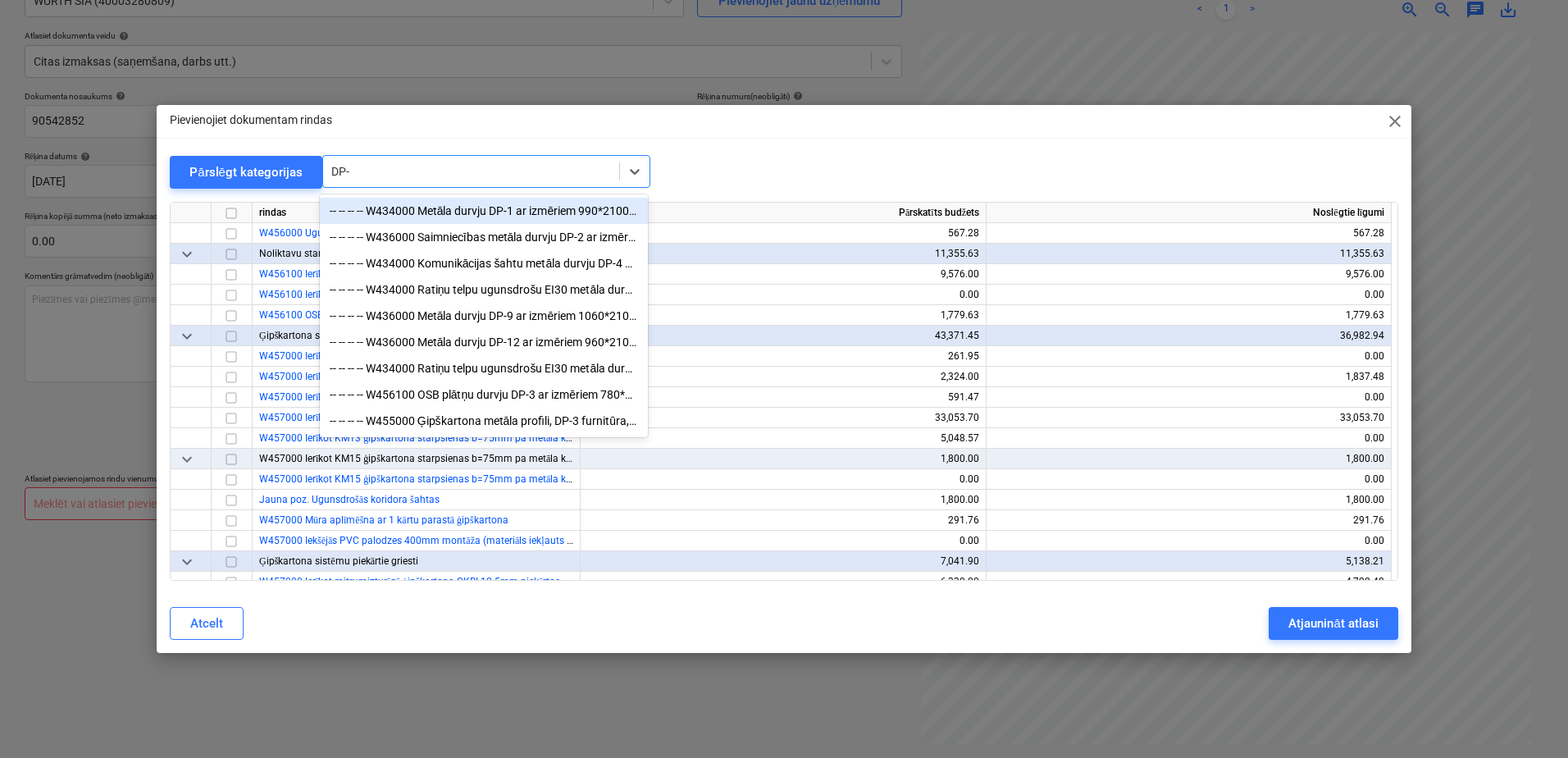
type input "DP-3"
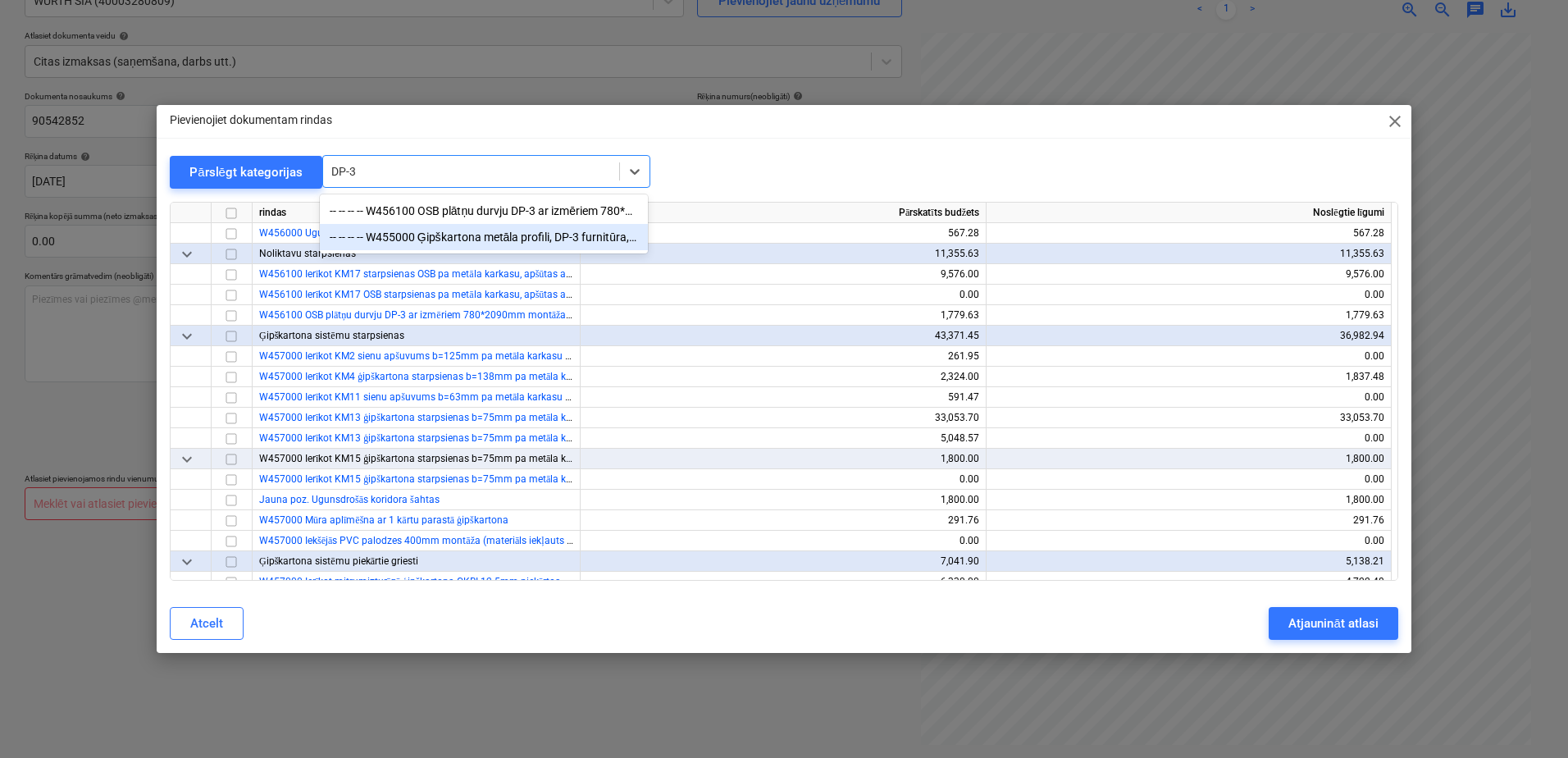
click at [536, 231] on div "-- -- -- -- W455000 Ģipškartona metāla profili, DP-3 furnitūra, šuvju lenta, šp…" at bounding box center [483, 236] width 328 height 26
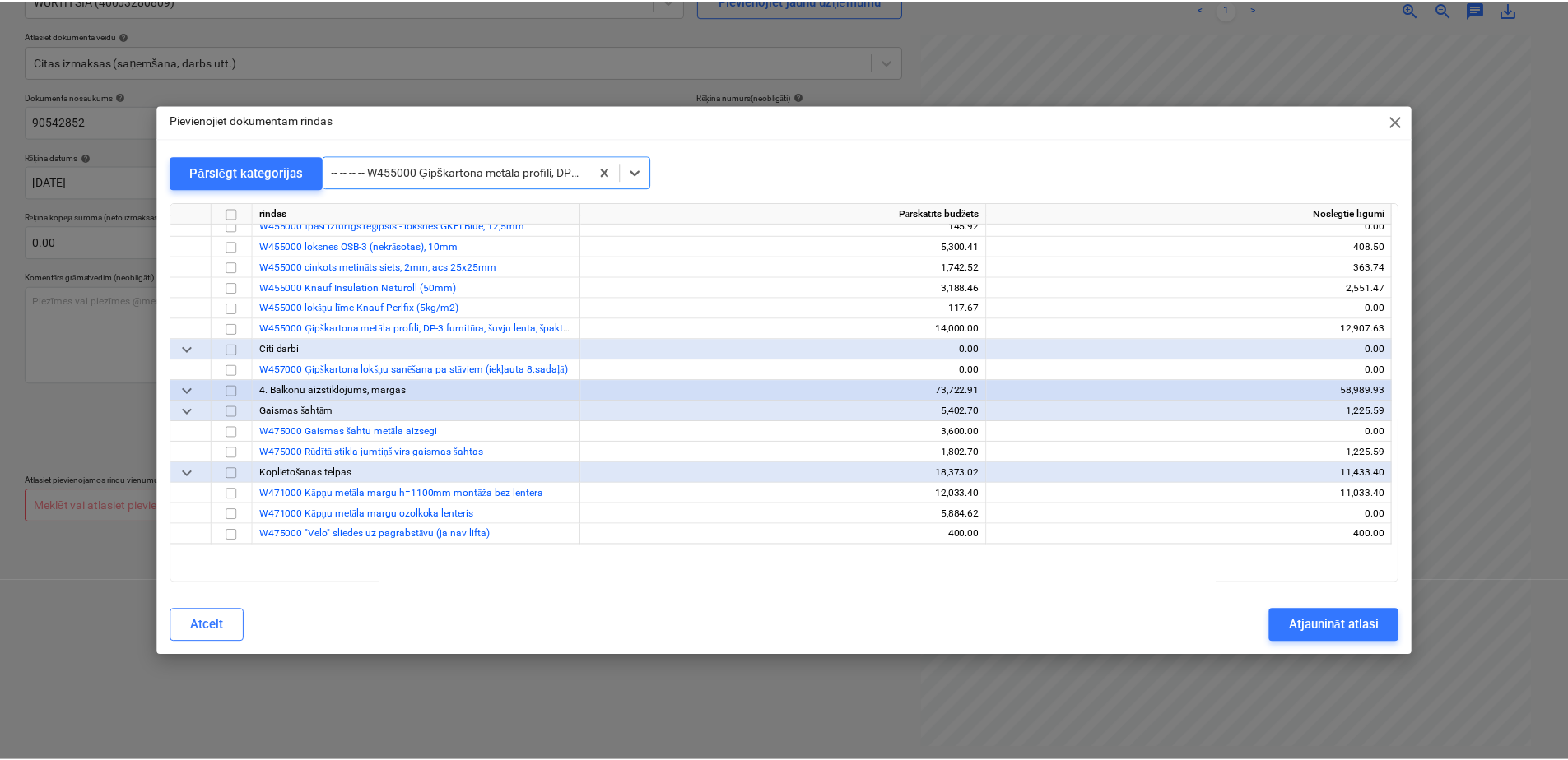
scroll to position [6168, 0]
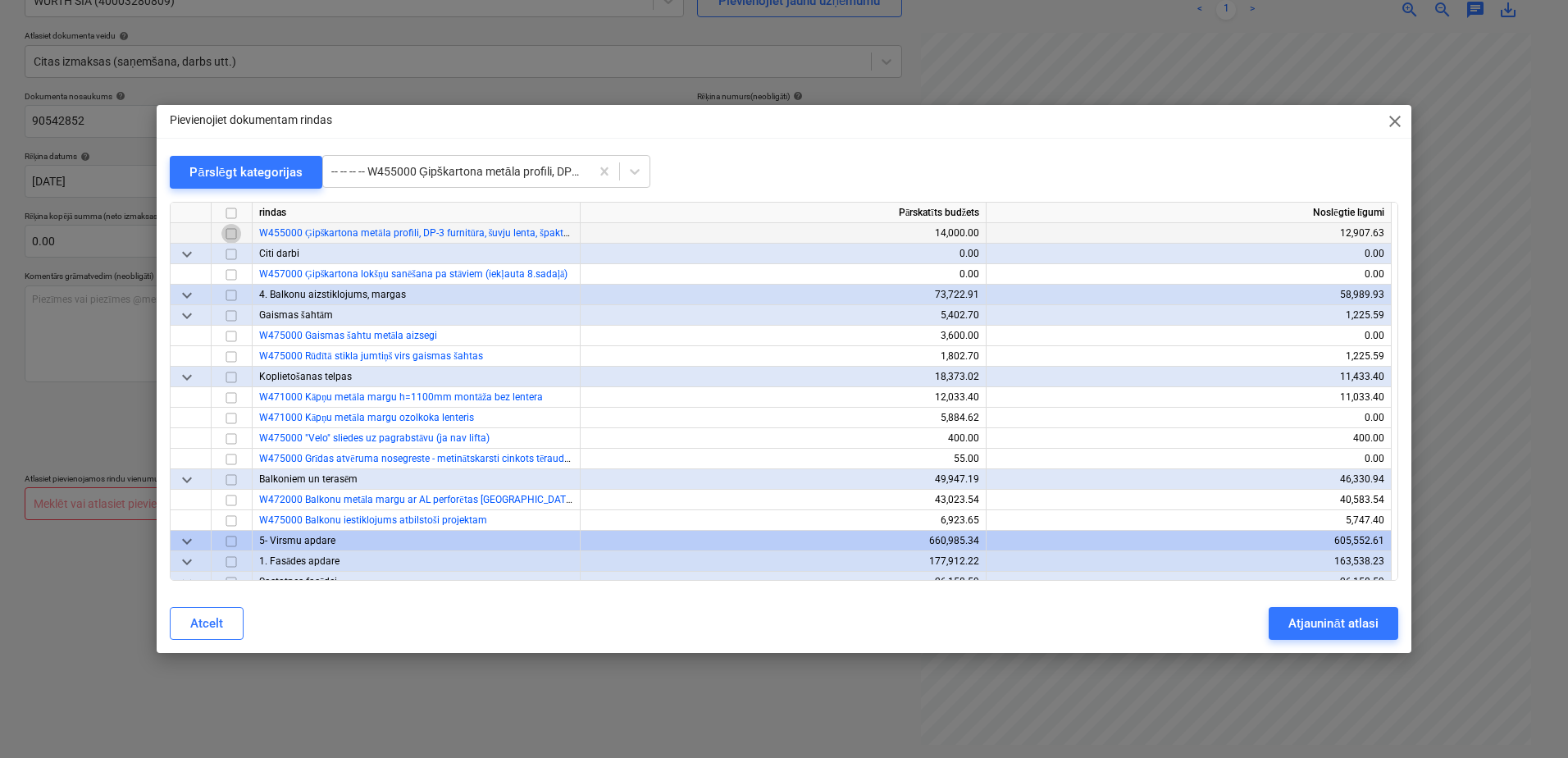
click at [228, 234] on input "checkbox" at bounding box center [231, 233] width 20 height 20
click at [1322, 635] on button "Atjaunināt atlasi" at bounding box center [1333, 623] width 129 height 33
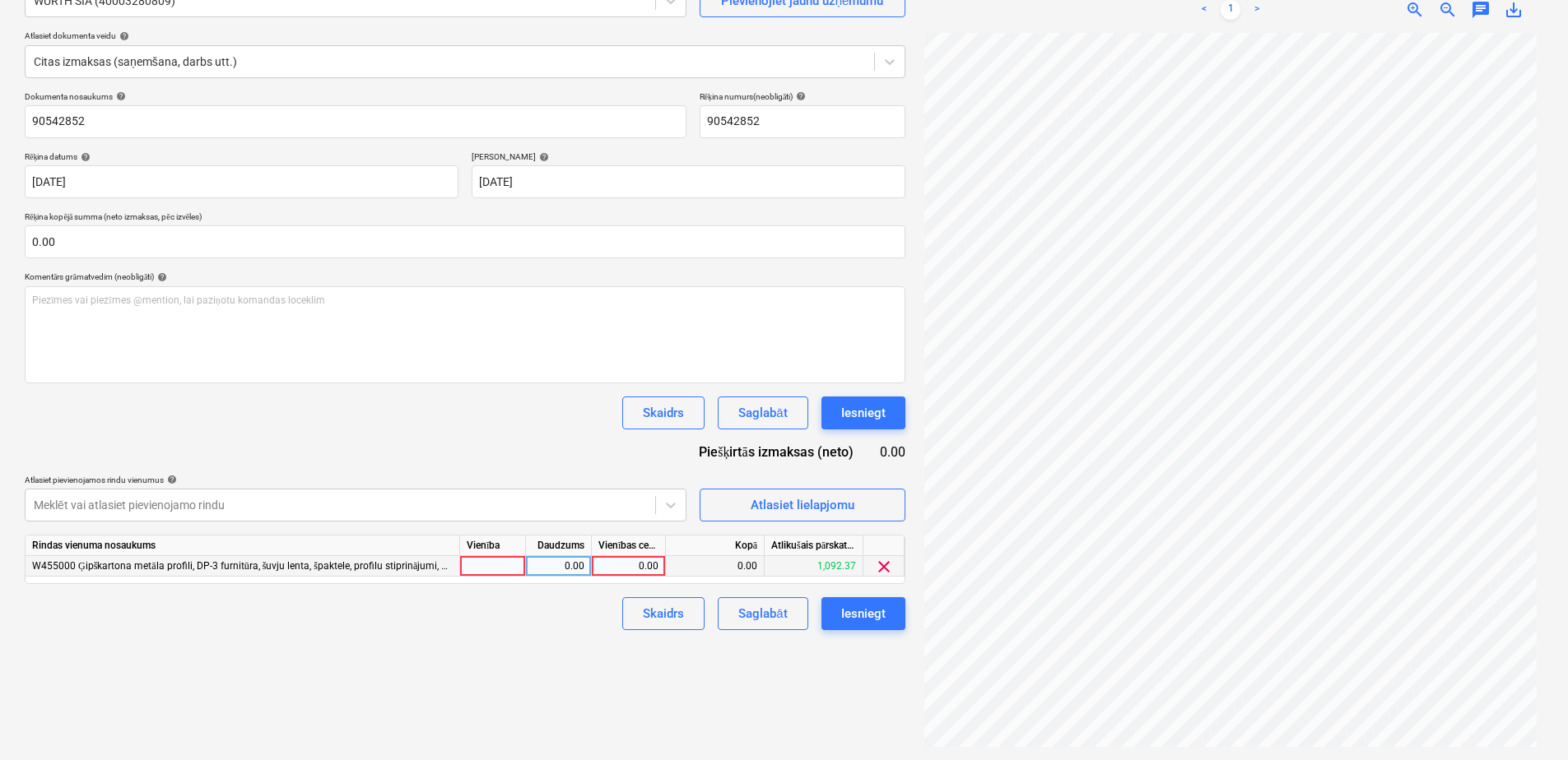
click at [621, 560] on div "0.00" at bounding box center [627, 566] width 60 height 21
type input "50.82"
click at [482, 645] on div "Izveidot jaunu dokumentu Izvēlieties uzņēmumu WURTH SIA (40003280809) Pievienoj…" at bounding box center [465, 335] width 894 height 835
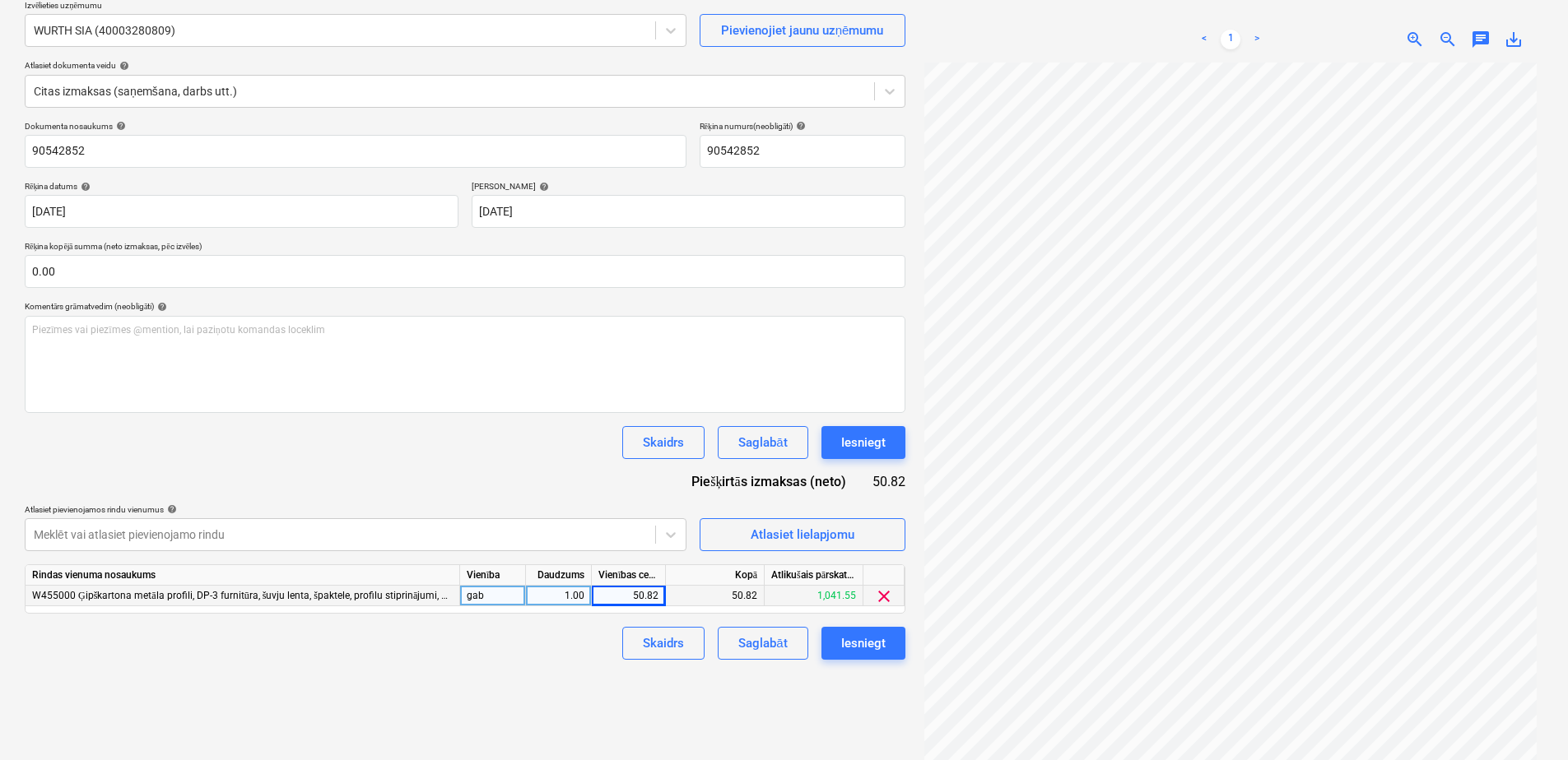
scroll to position [165, 0]
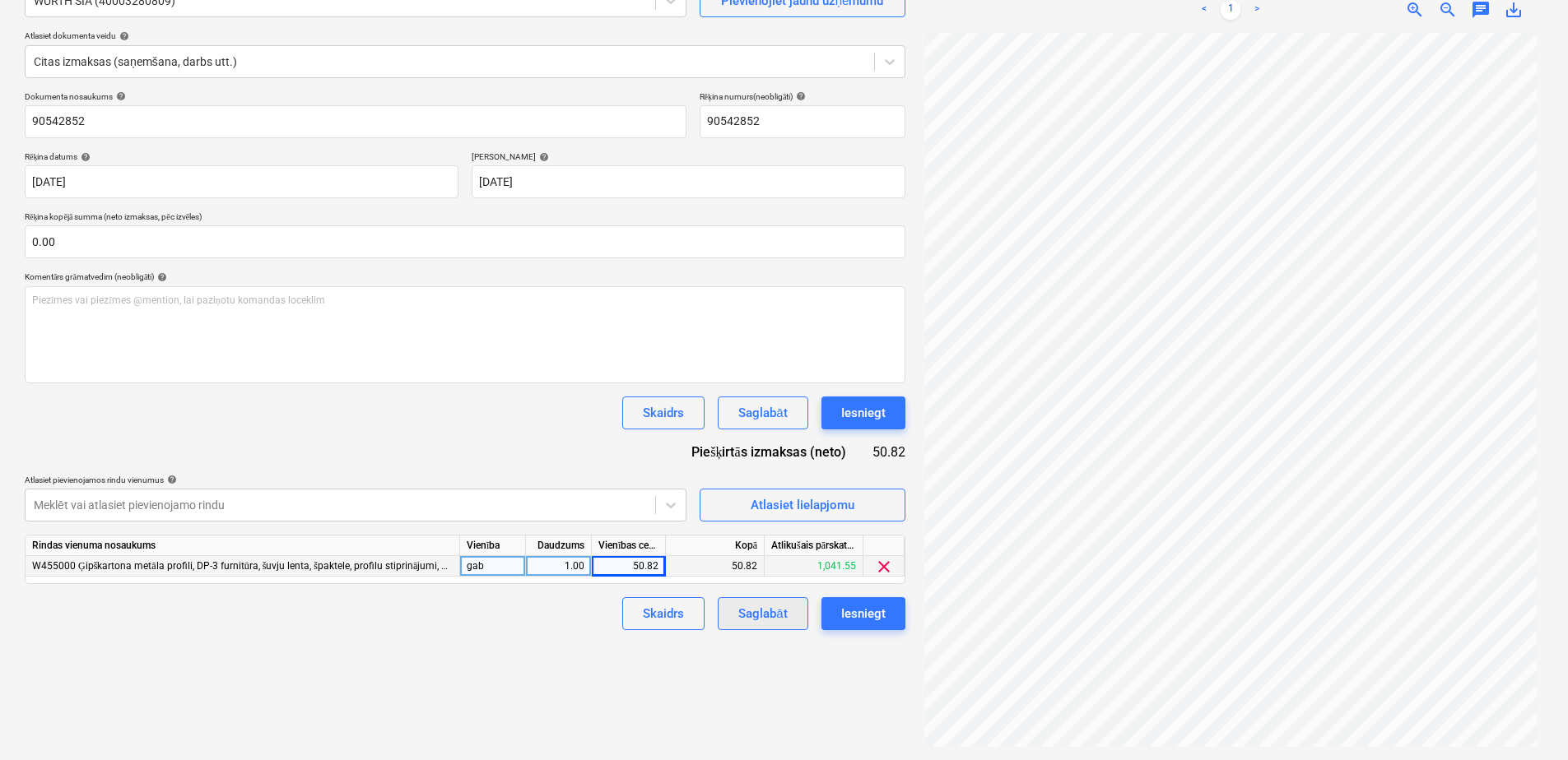
click at [800, 614] on button "Saglabāt" at bounding box center [762, 614] width 90 height 33
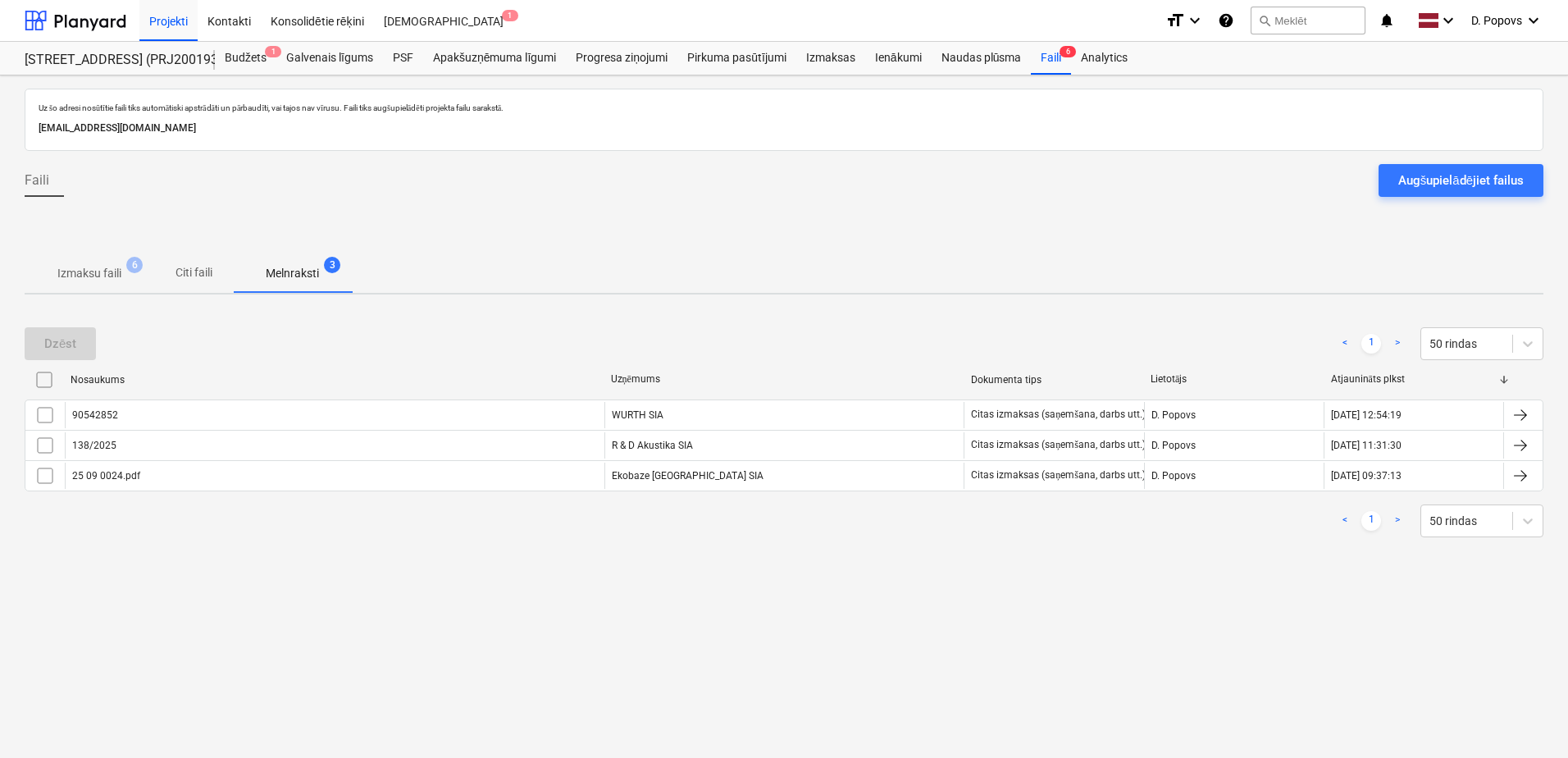
click at [114, 253] on button "Izmaksu faili 6" at bounding box center [89, 273] width 130 height 39
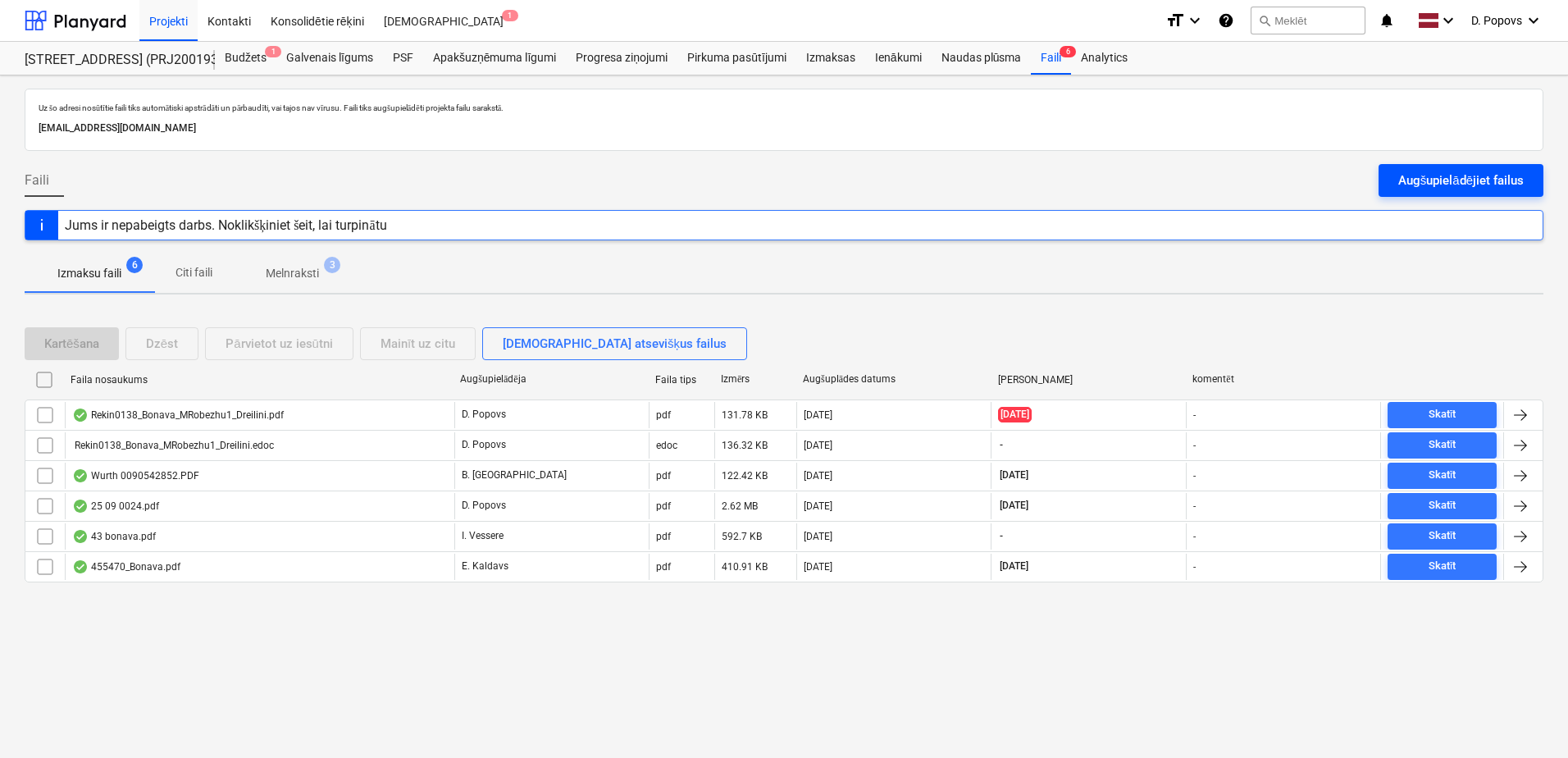
click at [1399, 178] on div "Augšupielādējiet failus" at bounding box center [1461, 181] width 125 height 21
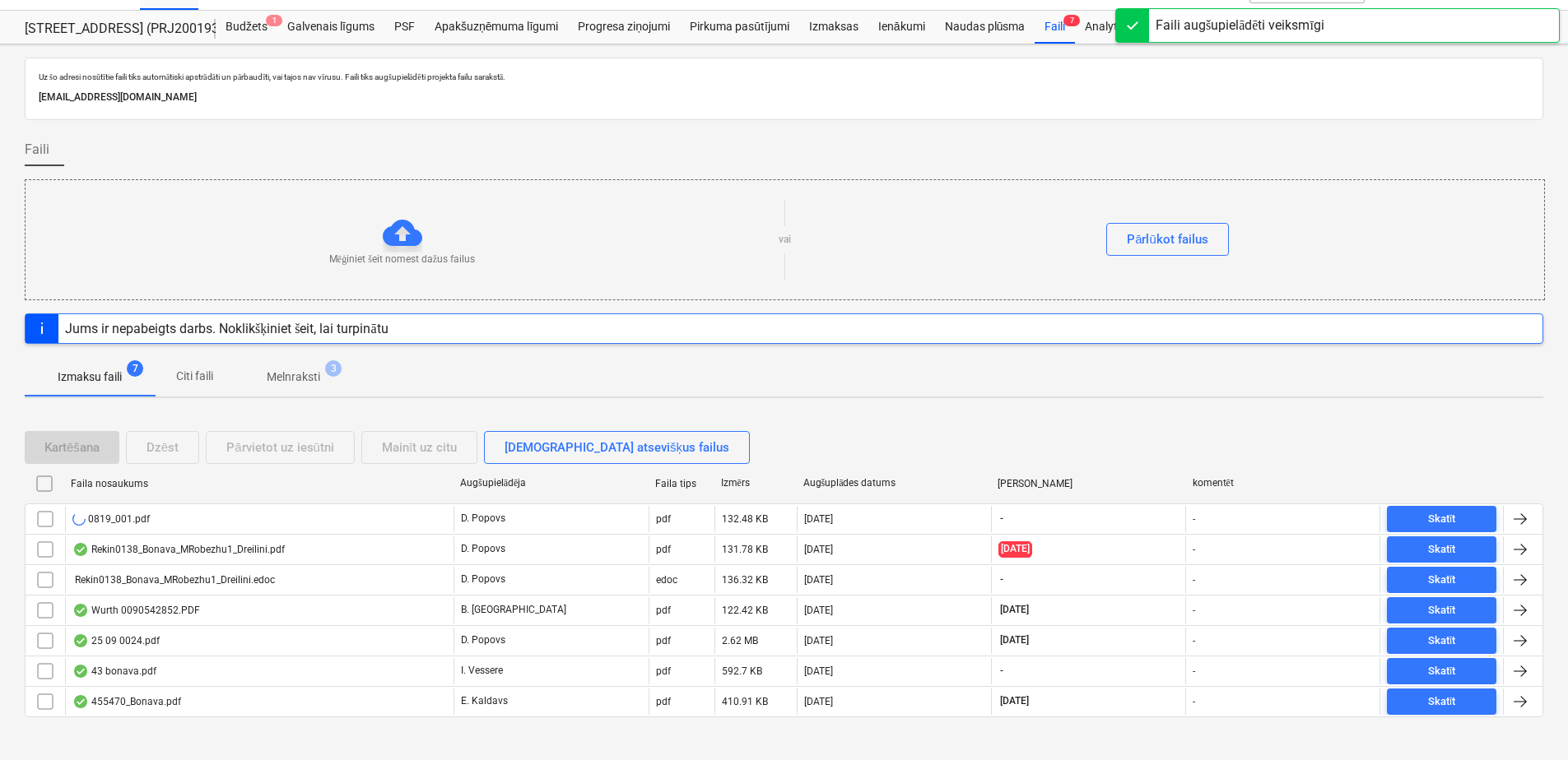
scroll to position [48, 0]
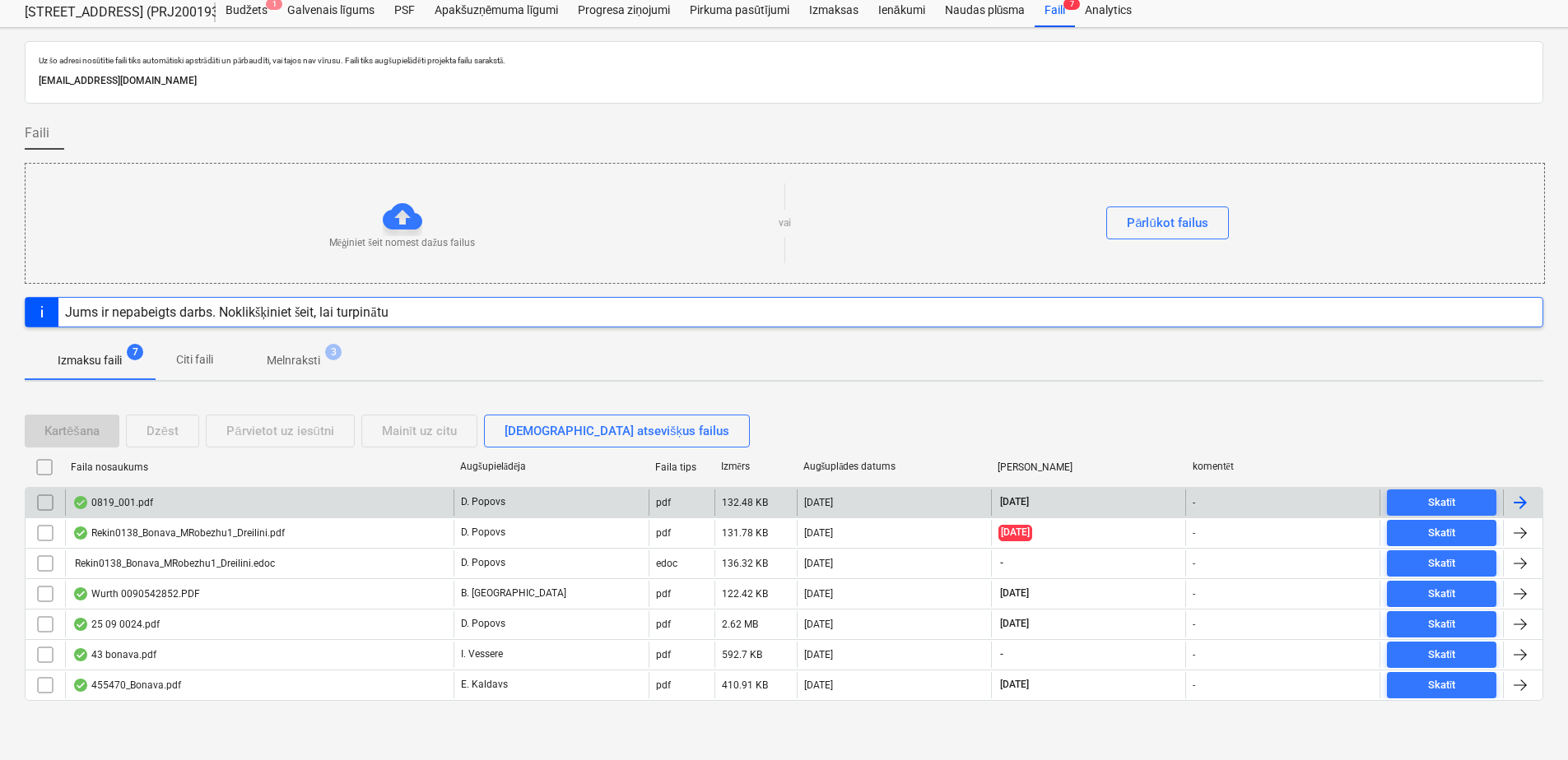
click at [528, 501] on div "D. Popovs" at bounding box center [551, 502] width 194 height 26
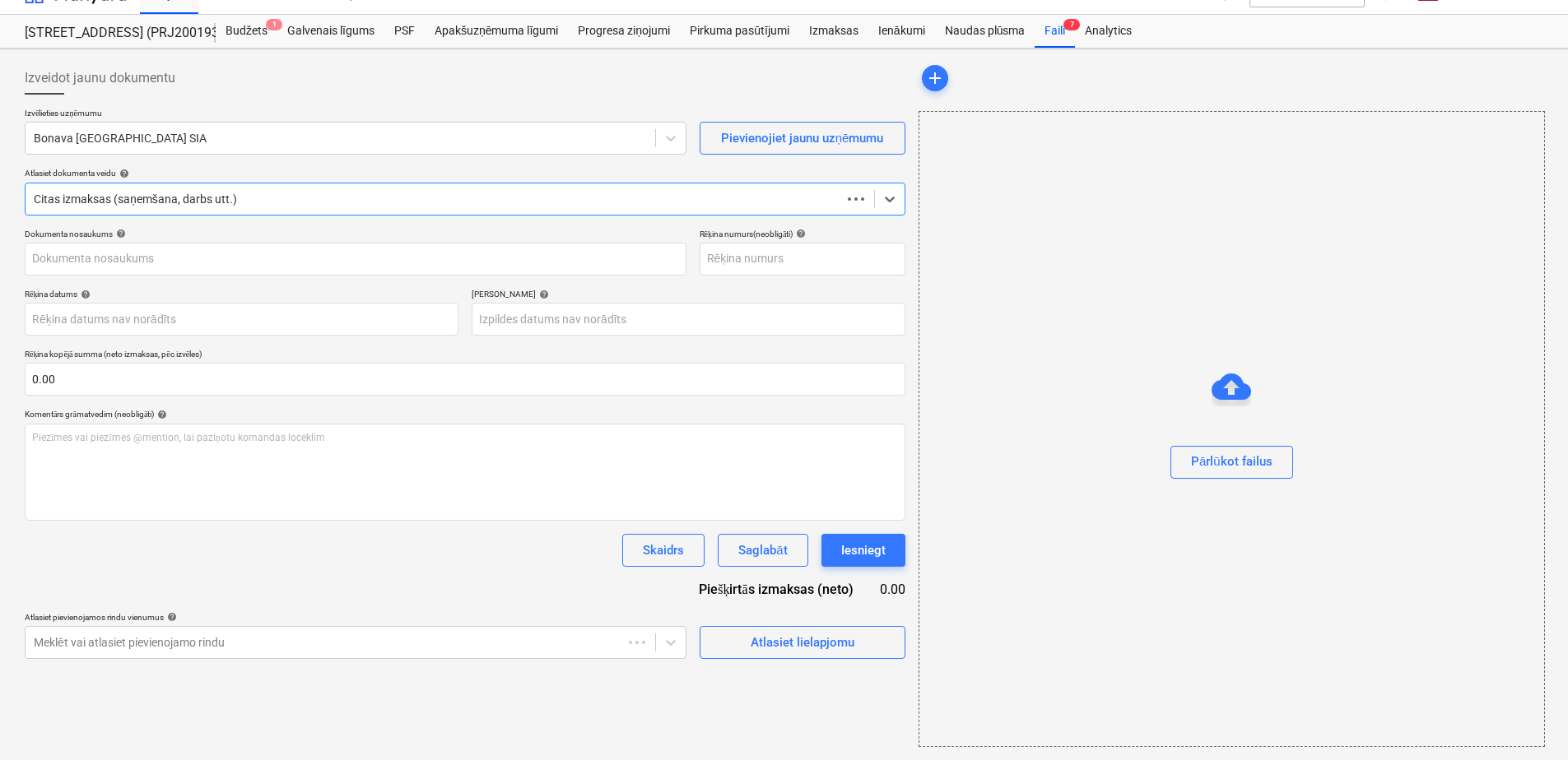
scroll to position [27, 0]
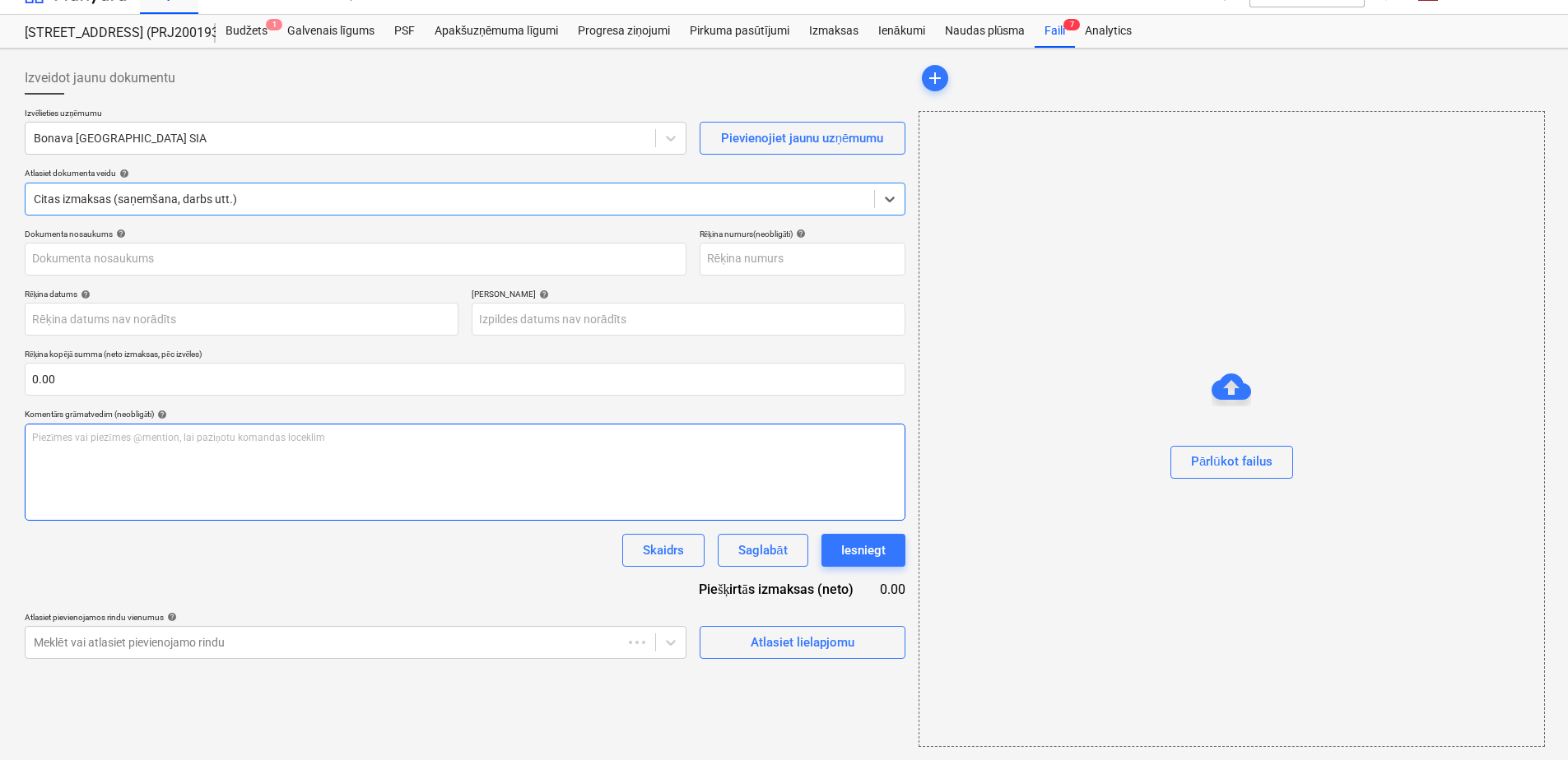
type input "1"
type input "[DATE]"
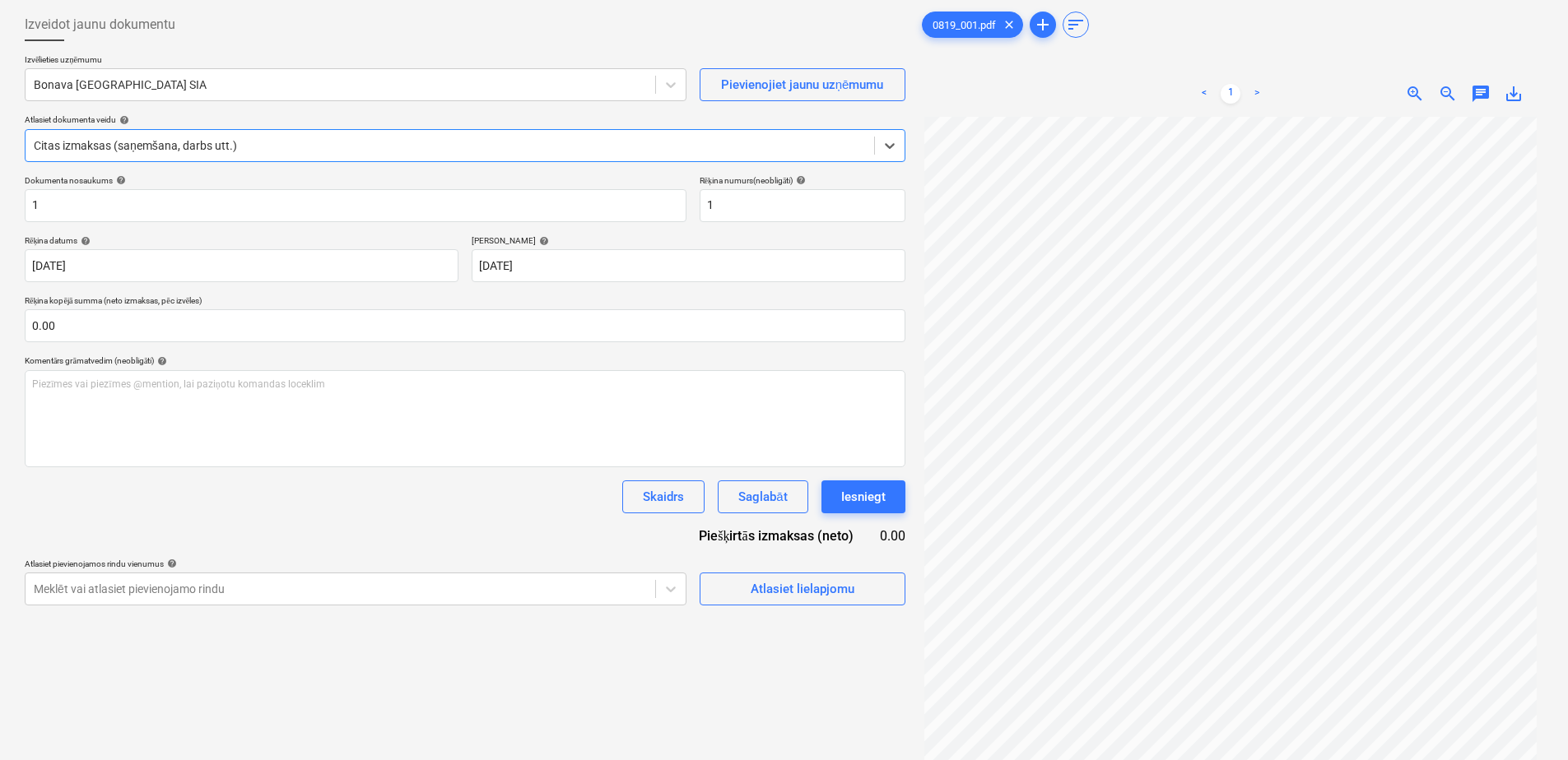
scroll to position [0, 0]
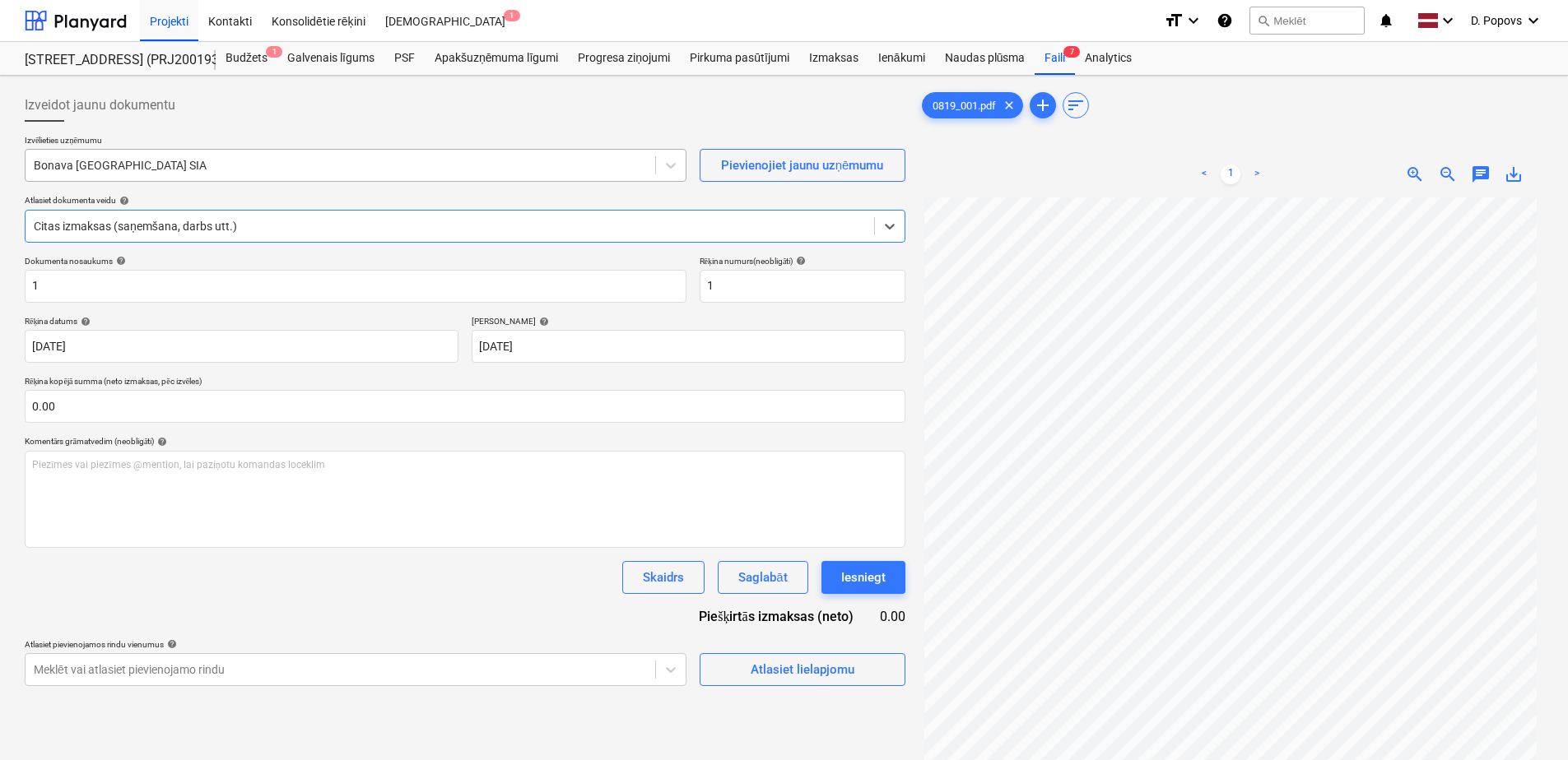
click at [297, 176] on div "Bonava [GEOGRAPHIC_DATA] SIA" at bounding box center [340, 166] width 629 height 24
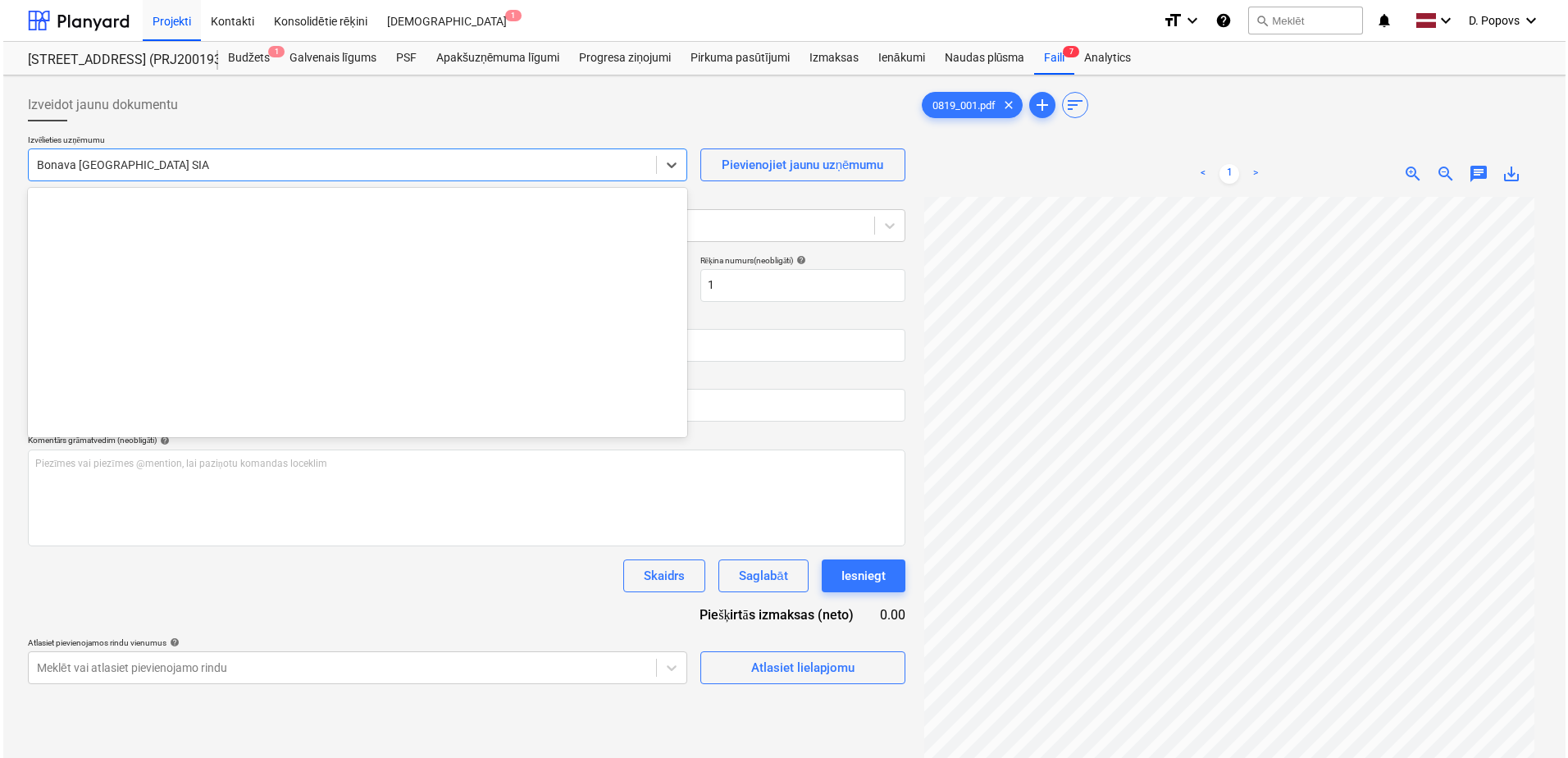
scroll to position [3100, 0]
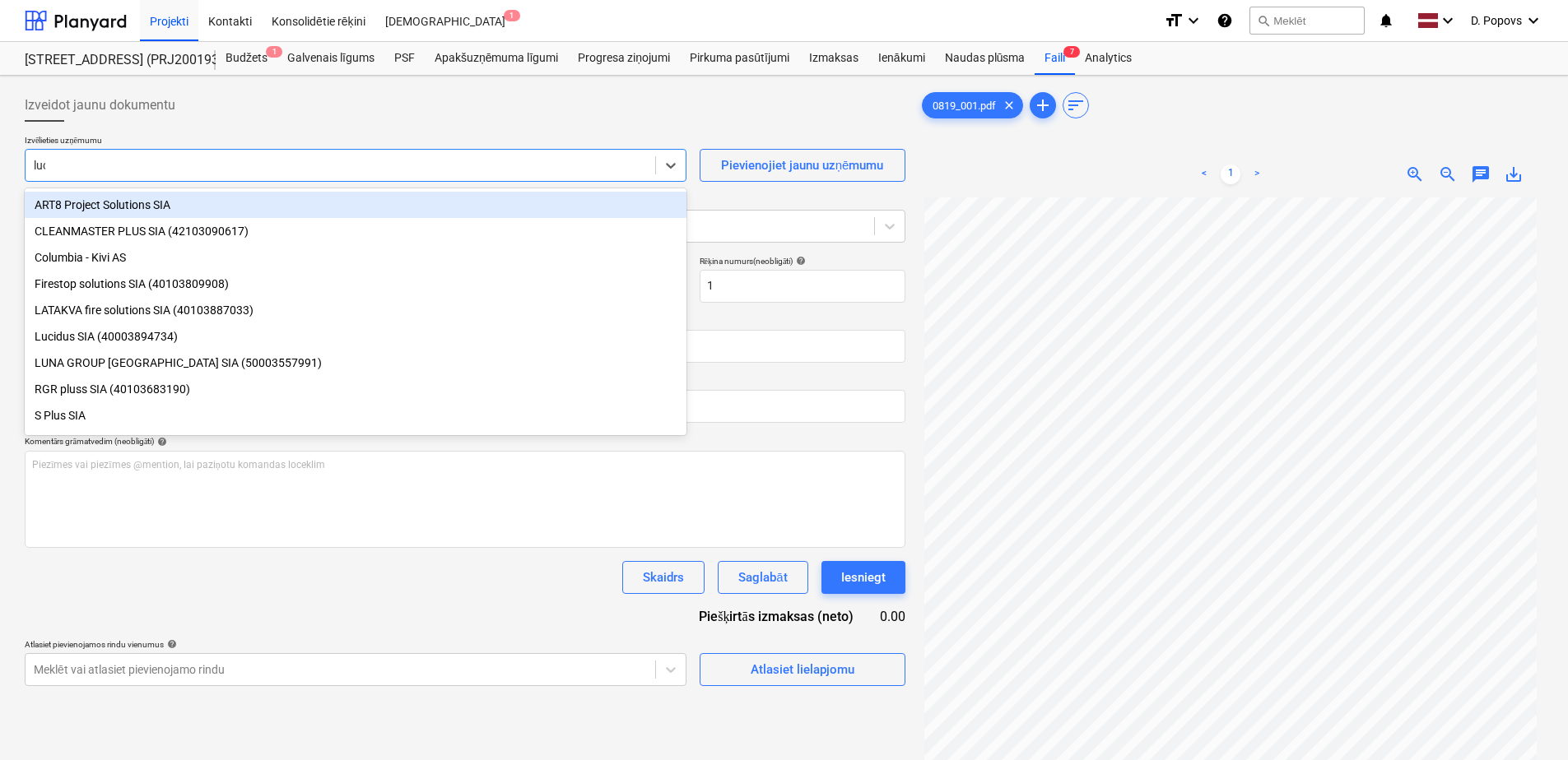
type input "luci"
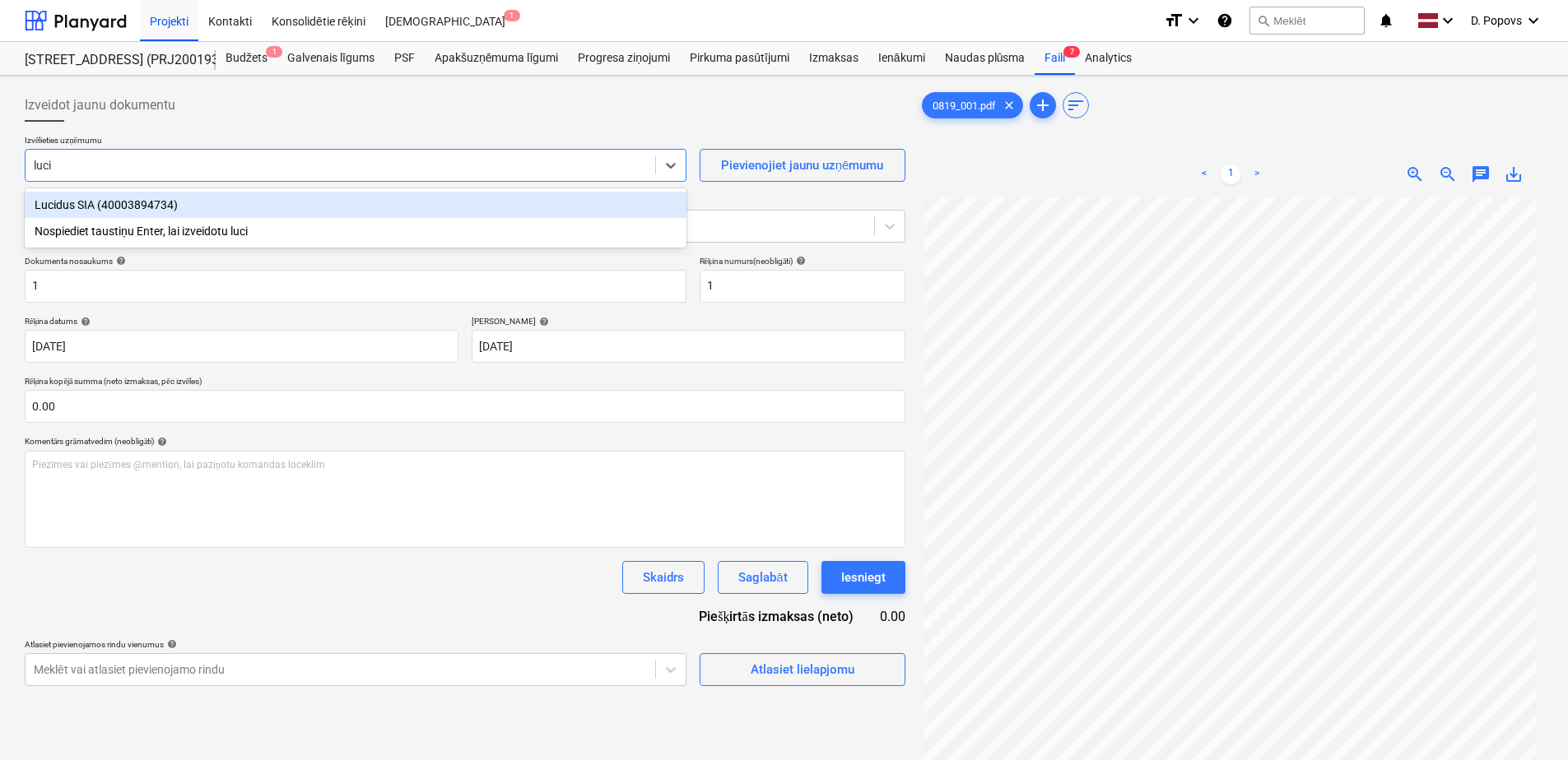
click at [307, 200] on div "Lucidus SIA (40003894734)" at bounding box center [355, 205] width 662 height 26
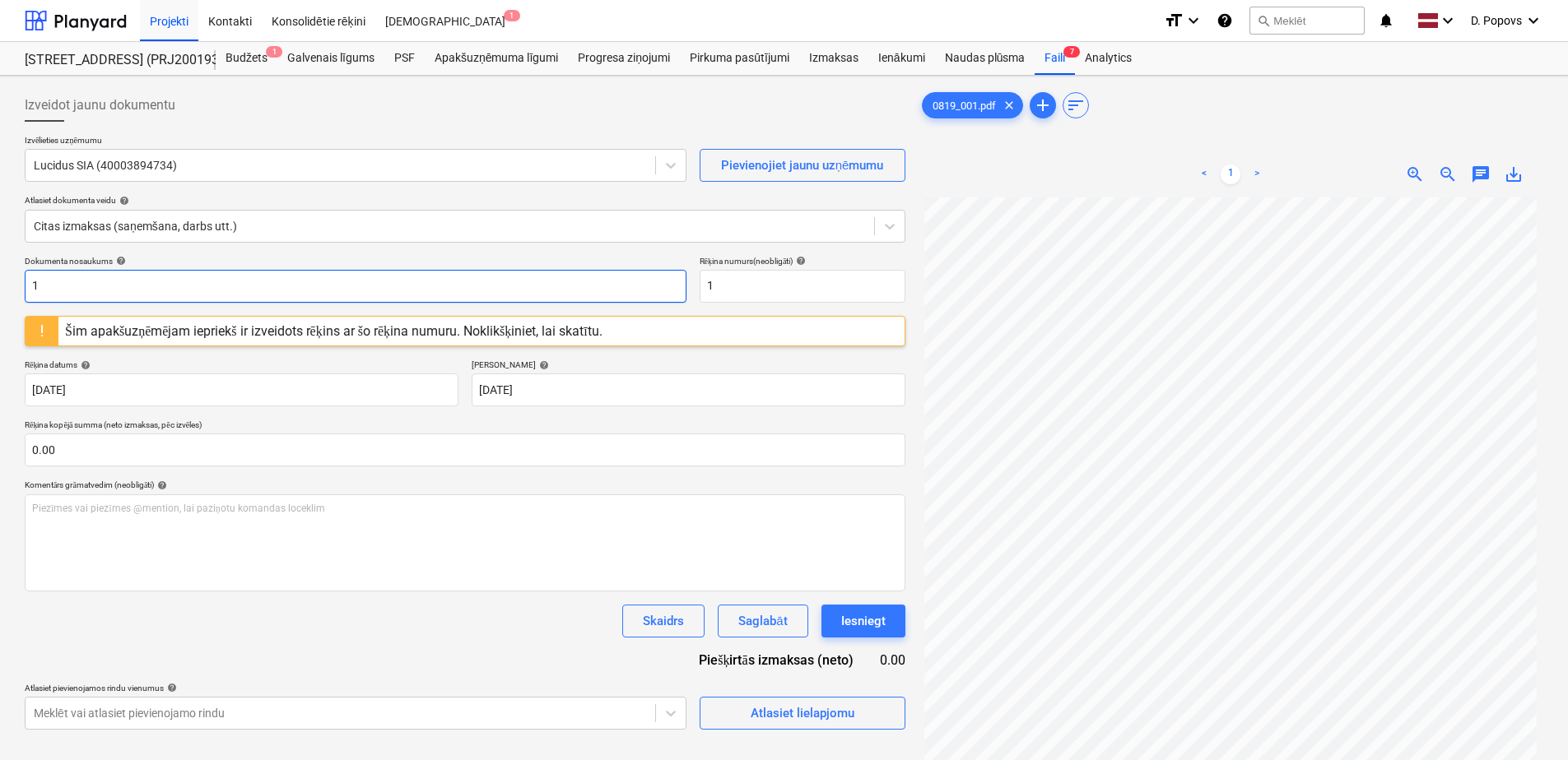
click at [0, 293] on html "Projekti Kontakti Konsolidētie rēķini Iesūtne 1 format_size keyboard_arrow_down…" at bounding box center [784, 380] width 1568 height 760
drag, startPoint x: 102, startPoint y: 293, endPoint x: 1, endPoint y: 305, distance: 101.7
click at [1, 305] on div "Izveidot jaunu dokumentu Izvēlieties uzņēmumu Lucidus SIA (40003894734) Pievien…" at bounding box center [784, 499] width 1568 height 849
type input "LU 254323"
drag, startPoint x: 738, startPoint y: 280, endPoint x: 633, endPoint y: 296, distance: 106.2
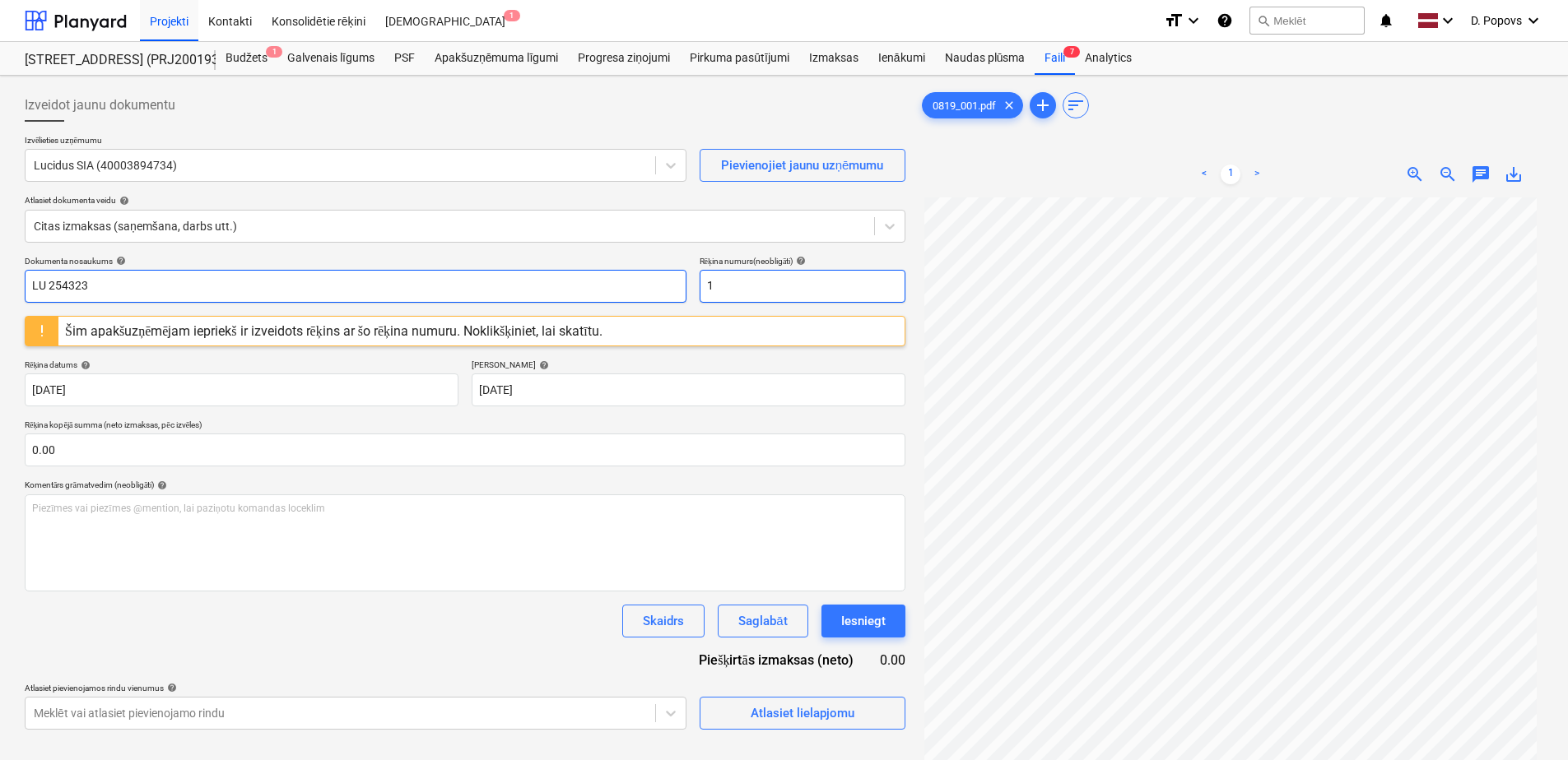
click at [633, 296] on div "Dokumenta nosaukums help LU 254323 Rēķina numurs (neobligāti) help 1" at bounding box center [465, 279] width 880 height 47
paste input "LU 254323"
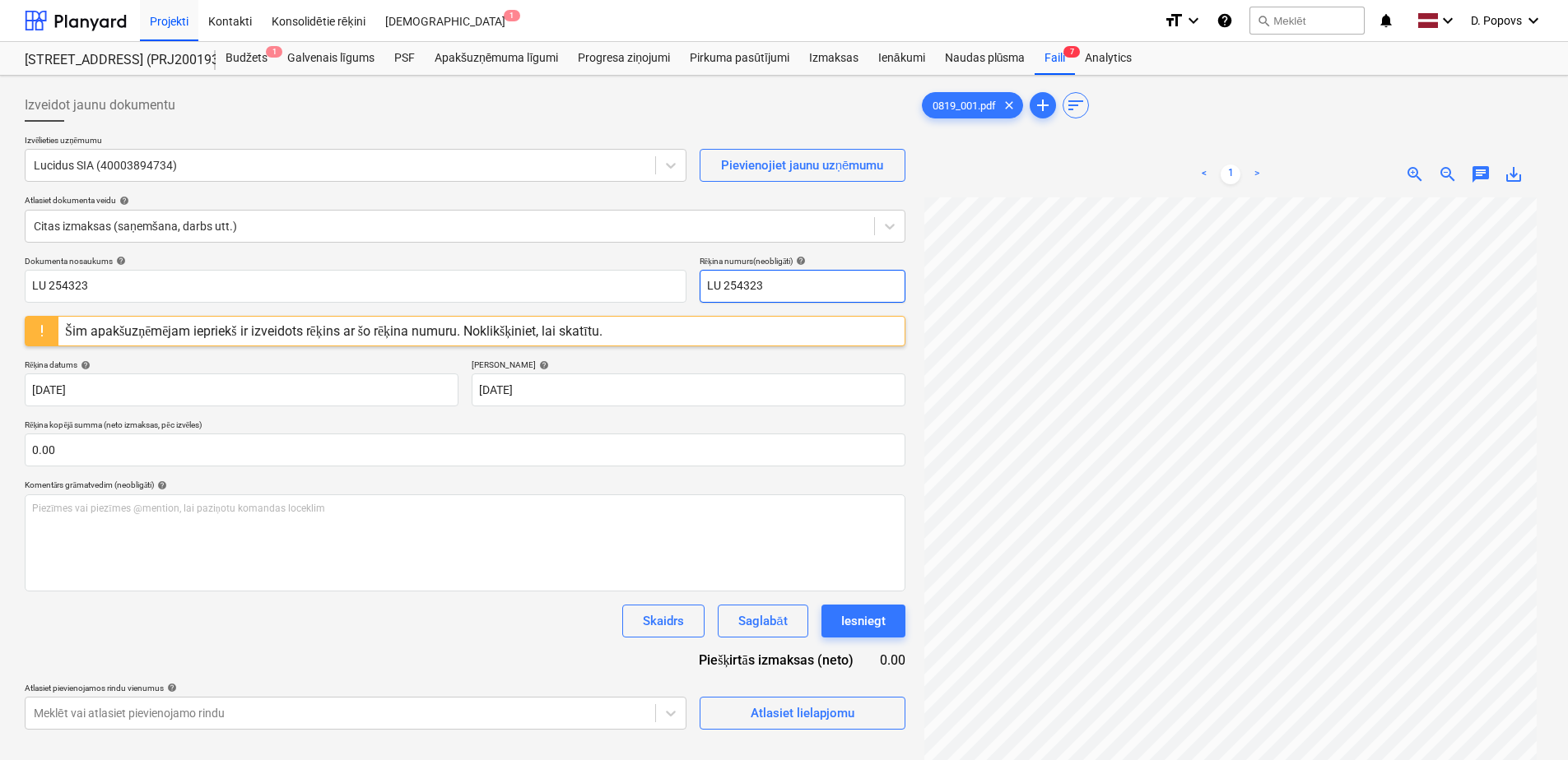
type input "LU 254323"
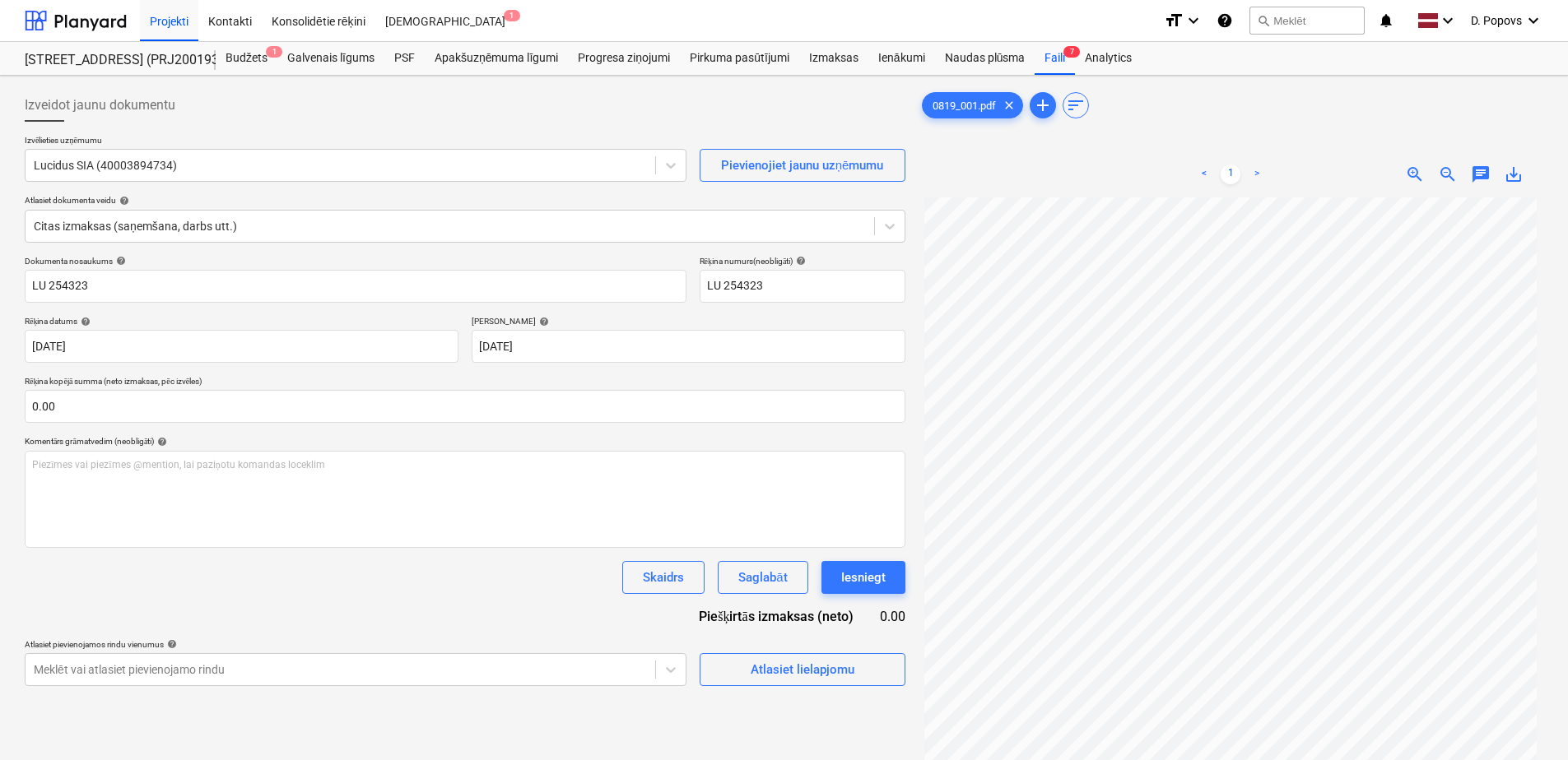
click at [427, 622] on div "Dokumenta nosaukums help LU 254323 Rēķina numurs (neobligāti) help LU 254323 Rē…" at bounding box center [465, 470] width 880 height 430
click at [780, 664] on div "Atlasiet lielapjomu" at bounding box center [803, 670] width 104 height 22
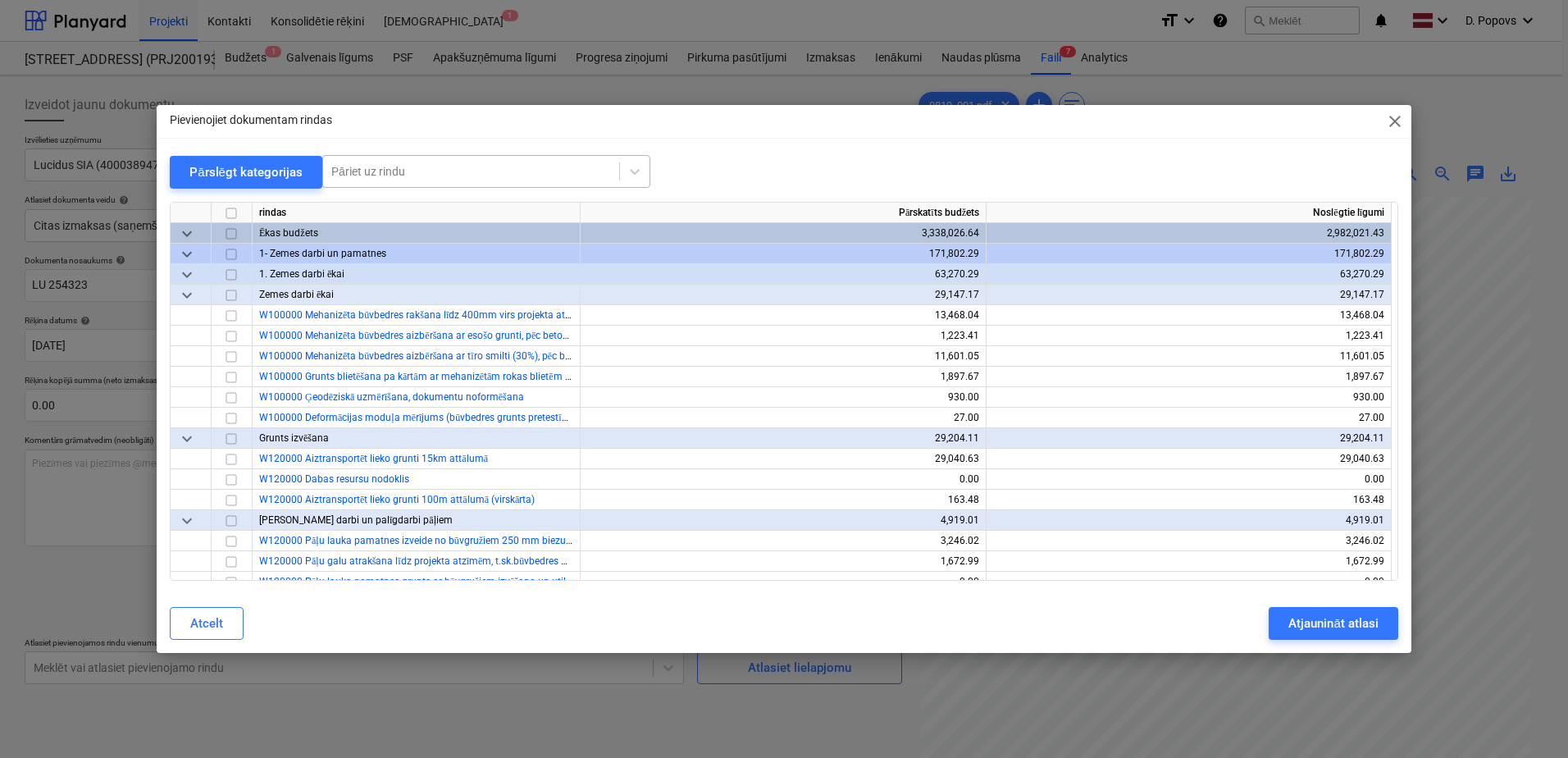
drag, startPoint x: 381, startPoint y: 196, endPoint x: 386, endPoint y: 187, distance: 10.3
click at [381, 196] on div at bounding box center [784, 194] width 1228 height 13
click at [388, 182] on div "Pāriet uz rindu" at bounding box center [471, 172] width 296 height 23
type input "izejas"
click at [466, 206] on div "-- -- -- -- -- -- W731000 Uz virsmas ([GEOGRAPHIC_DATA]) montējams LED evakuāci…" at bounding box center [483, 210] width 328 height 26
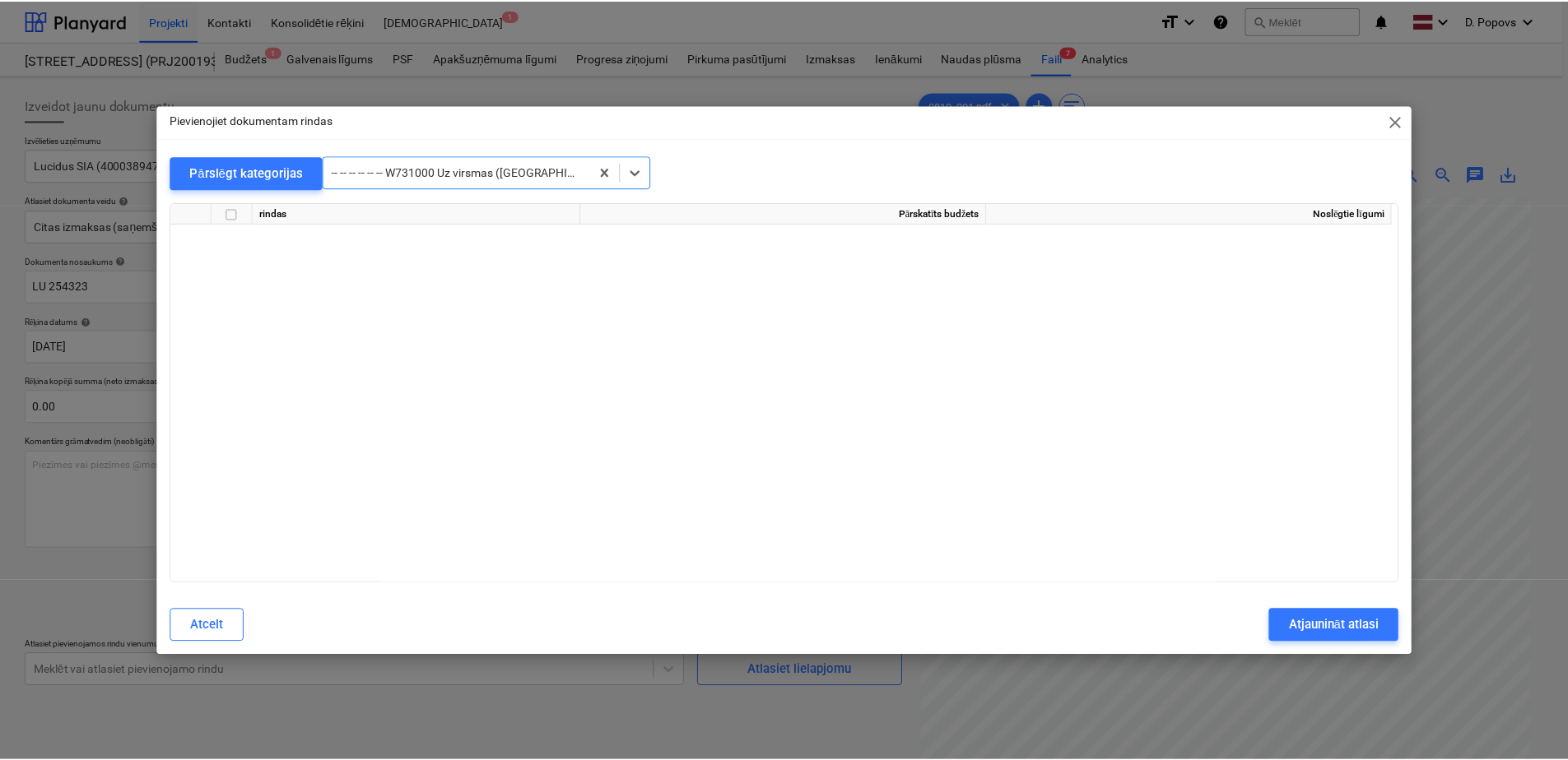
scroll to position [13610, 0]
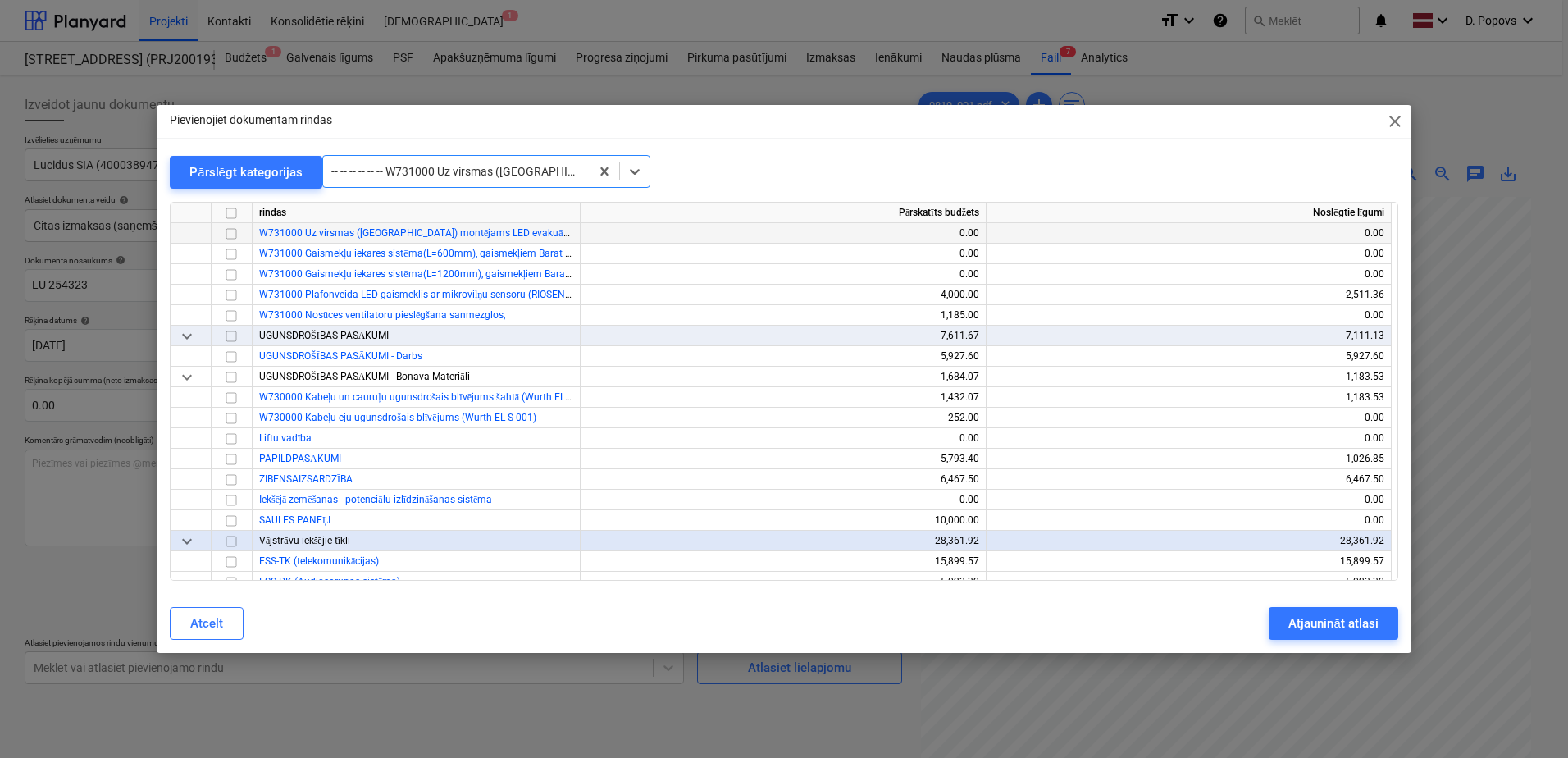
click at [235, 232] on input "checkbox" at bounding box center [231, 233] width 20 height 20
click at [1378, 623] on button "Atjaunināt atlasi" at bounding box center [1333, 623] width 129 height 33
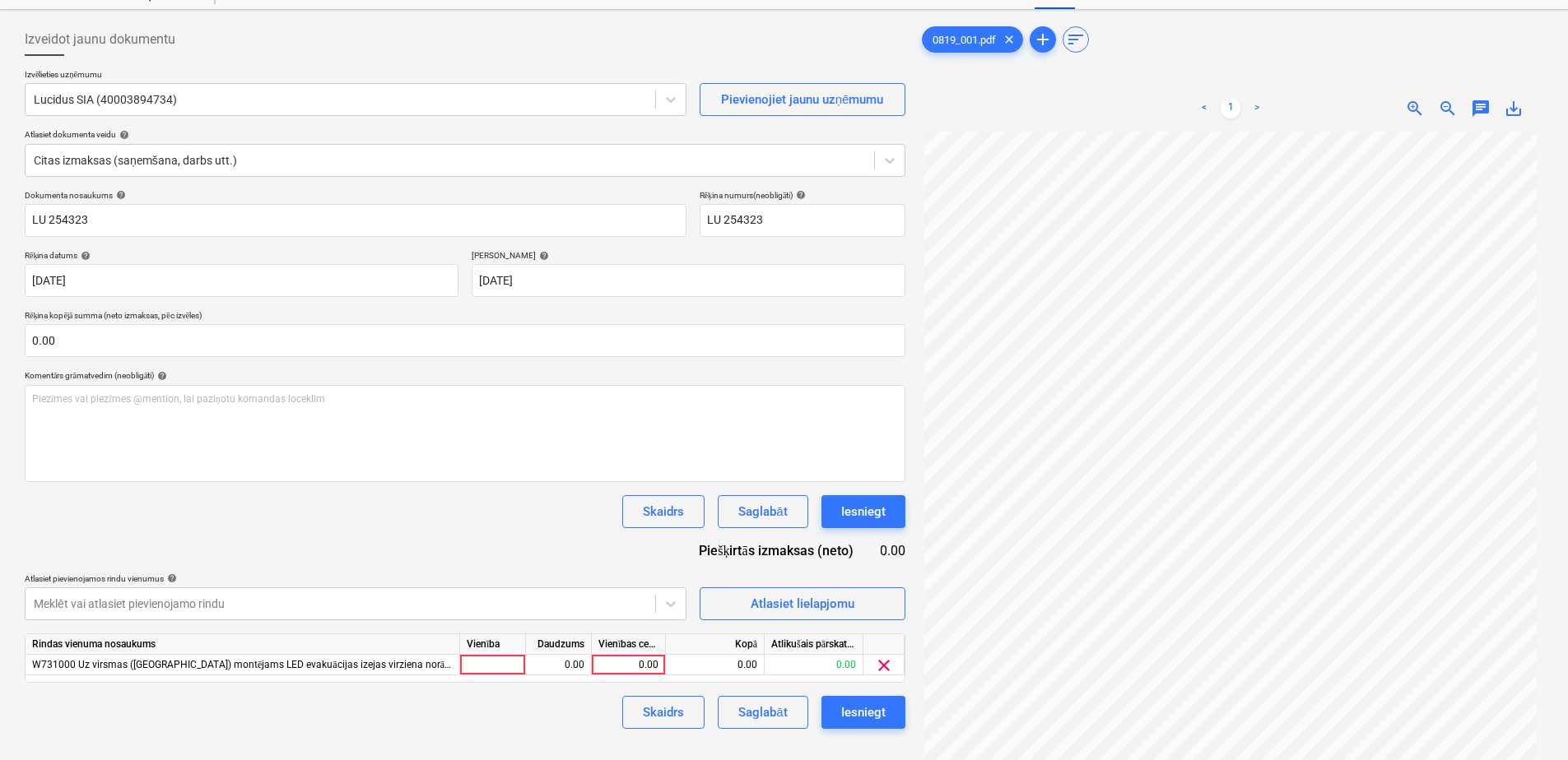
scroll to position [165, 0]
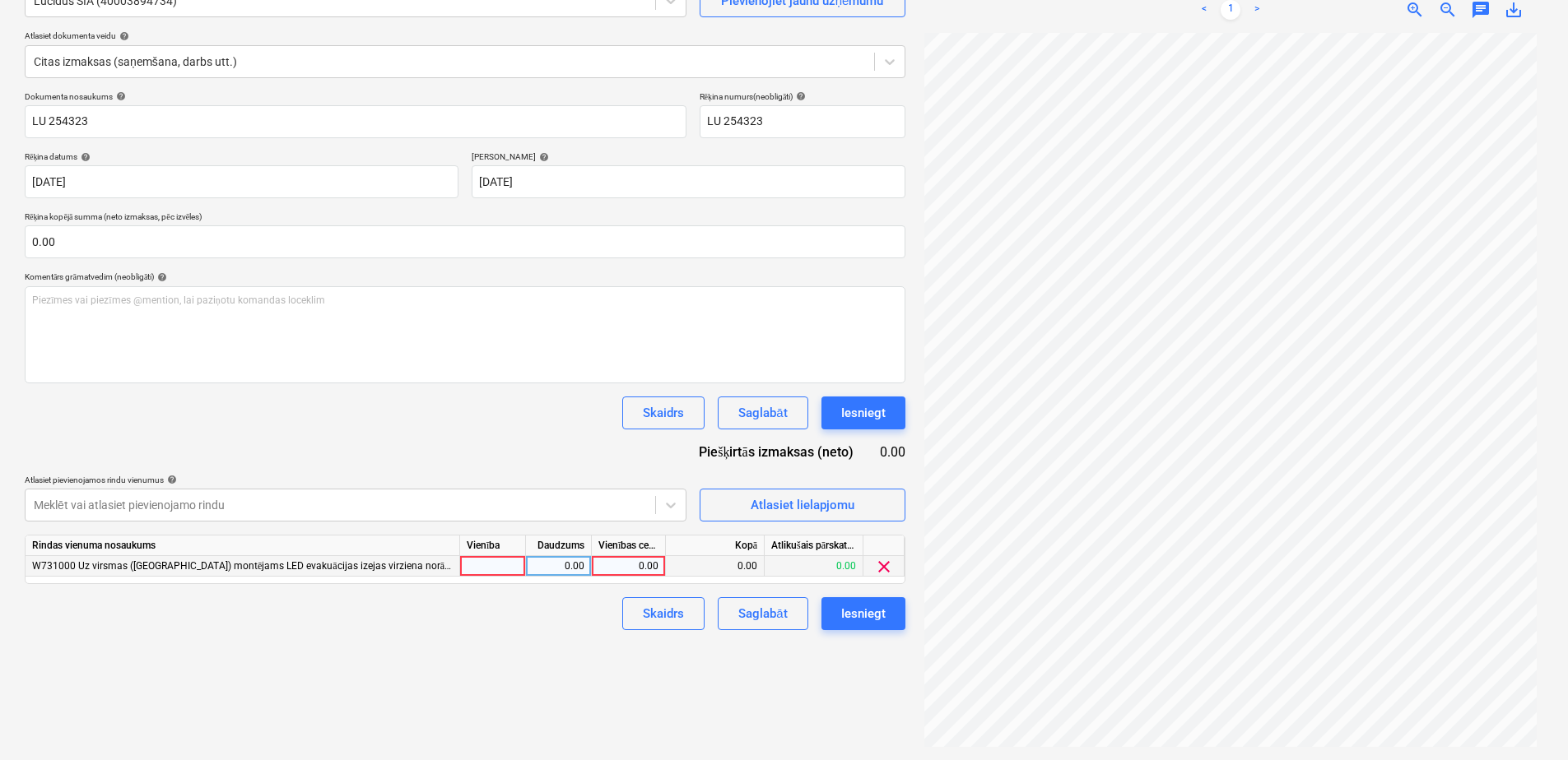
click at [623, 571] on div "0.00" at bounding box center [627, 566] width 60 height 21
type input "44.95"
click at [538, 637] on div "Izveidot jaunu dokumentu Izvēlieties uzņēmumu Lucidus SIA (40003894734) Pievien…" at bounding box center [465, 335] width 894 height 835
click at [790, 630] on button "Saglabāt" at bounding box center [762, 614] width 90 height 33
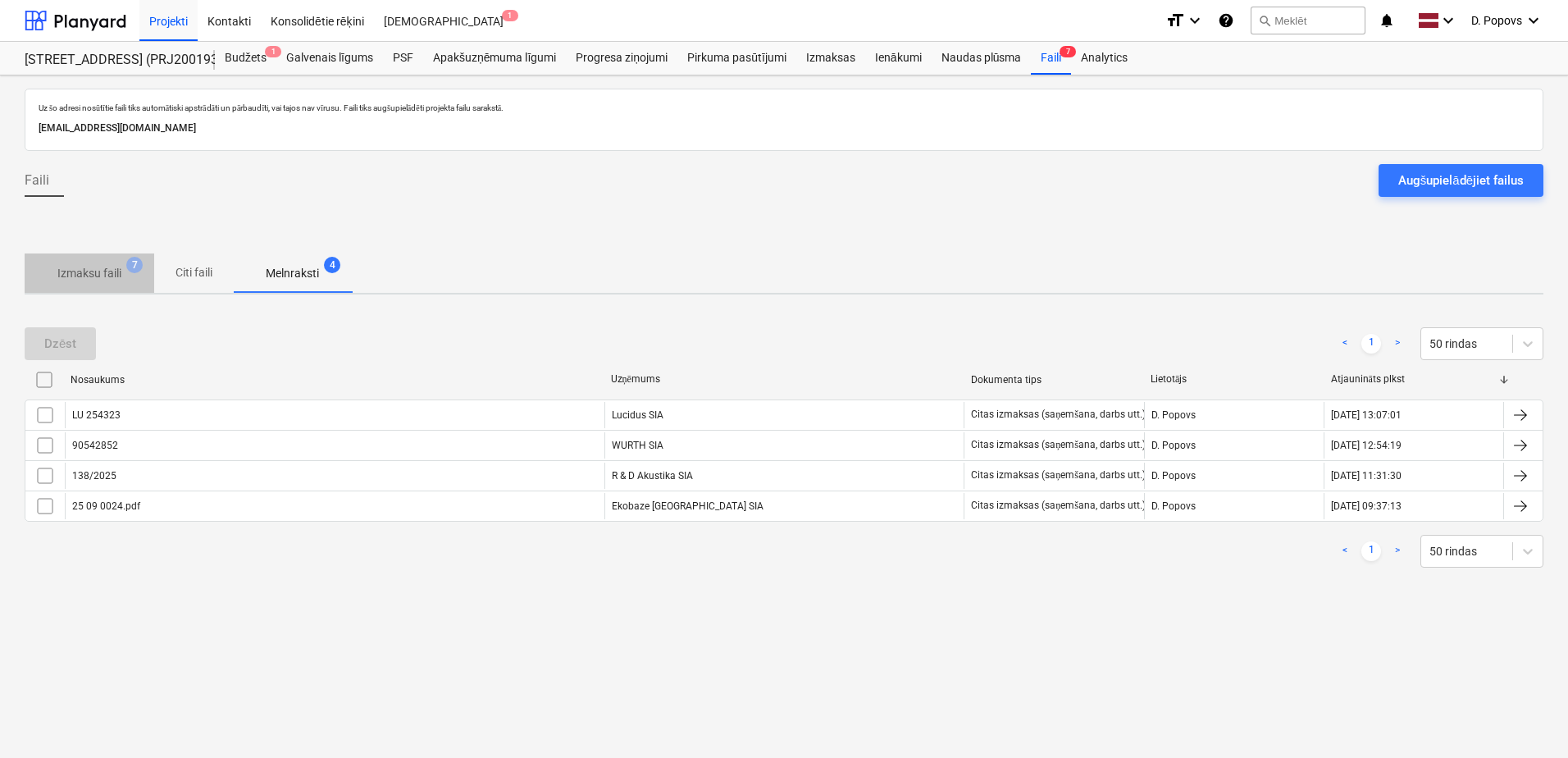
drag, startPoint x: 92, startPoint y: 285, endPoint x: 453, endPoint y: 274, distance: 361.2
click at [95, 284] on span "Izmaksu faili 7" at bounding box center [89, 274] width 130 height 29
